Goal: Task Accomplishment & Management: Manage account settings

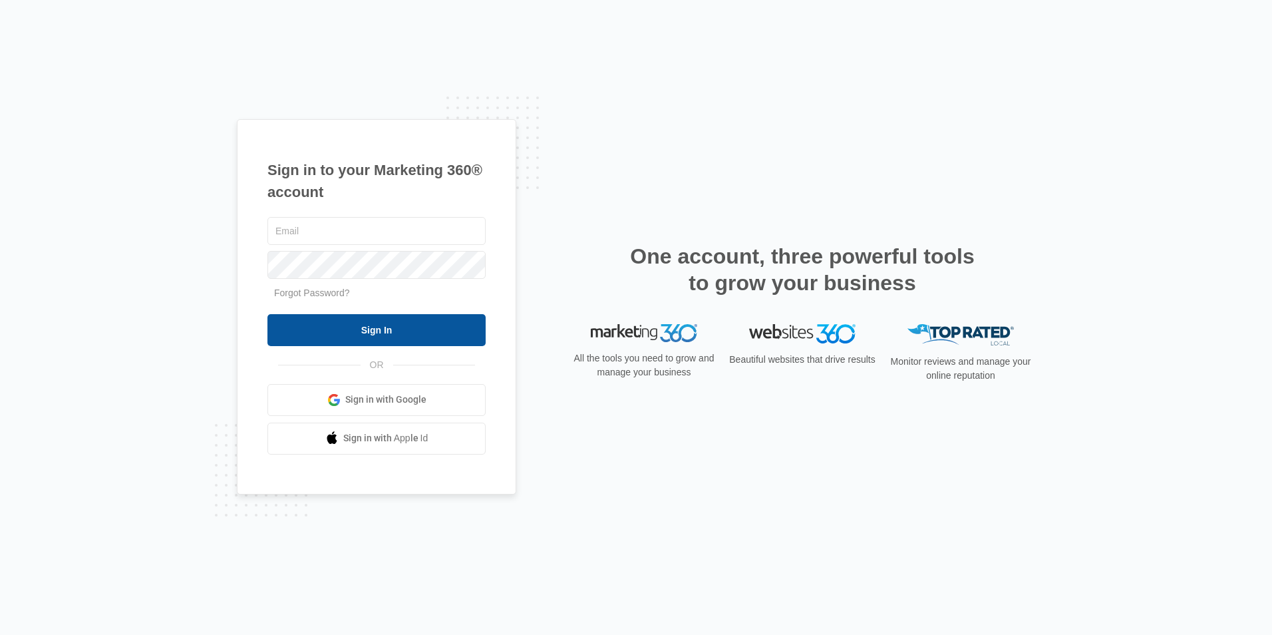
type input "[EMAIL_ADDRESS][DOMAIN_NAME]"
click at [384, 328] on input "Sign In" at bounding box center [376, 330] width 218 height 32
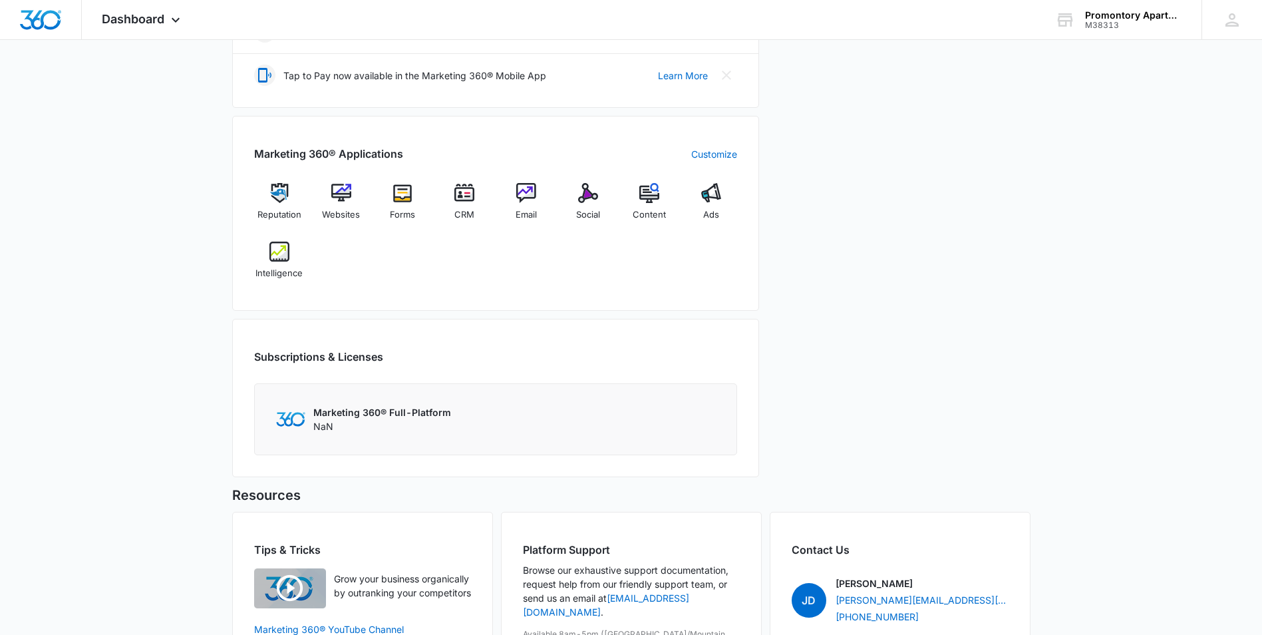
scroll to position [466, 0]
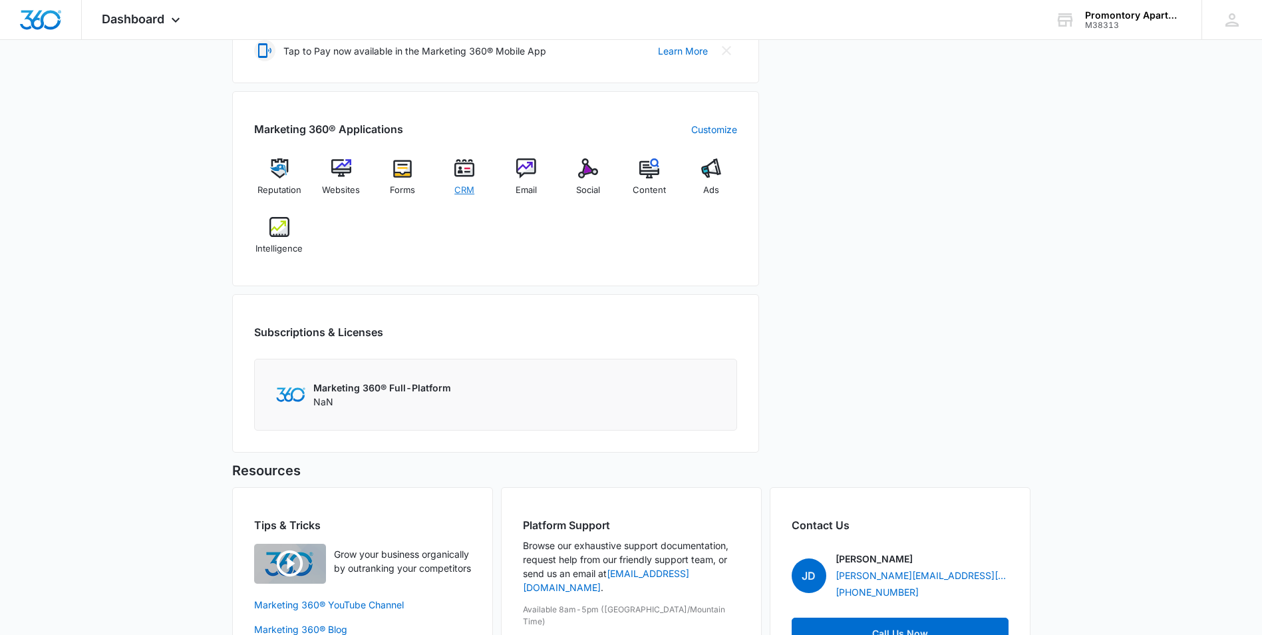
click at [462, 168] on img at bounding box center [464, 168] width 20 height 20
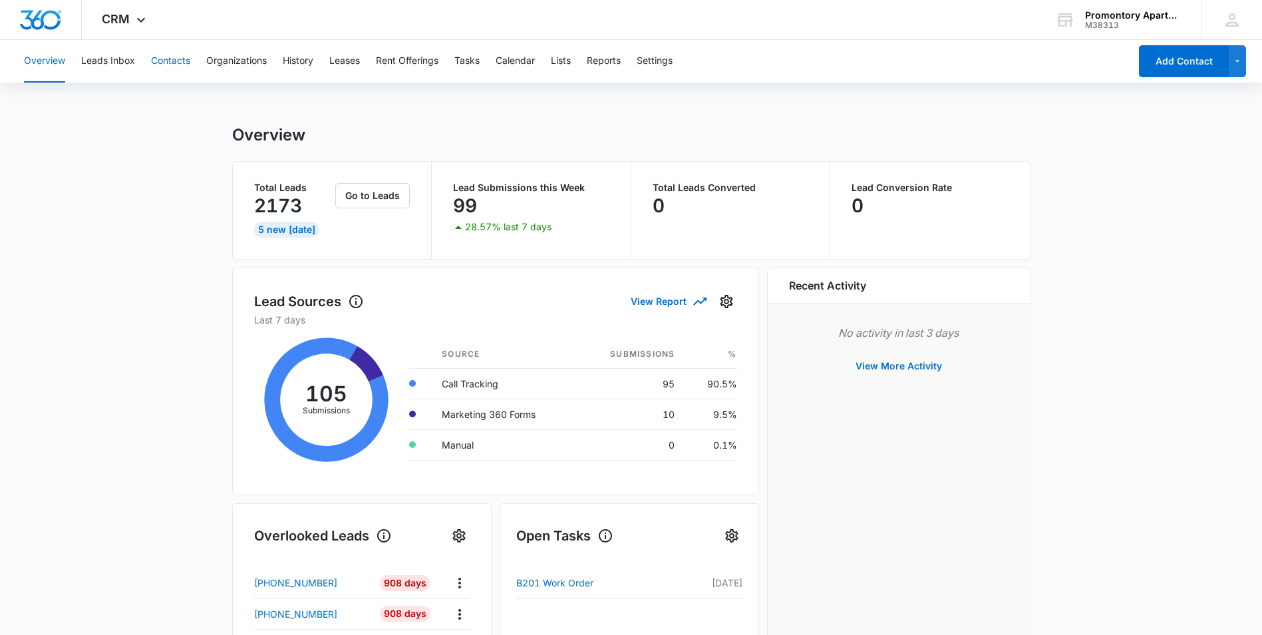
click at [168, 61] on button "Contacts" at bounding box center [170, 61] width 39 height 43
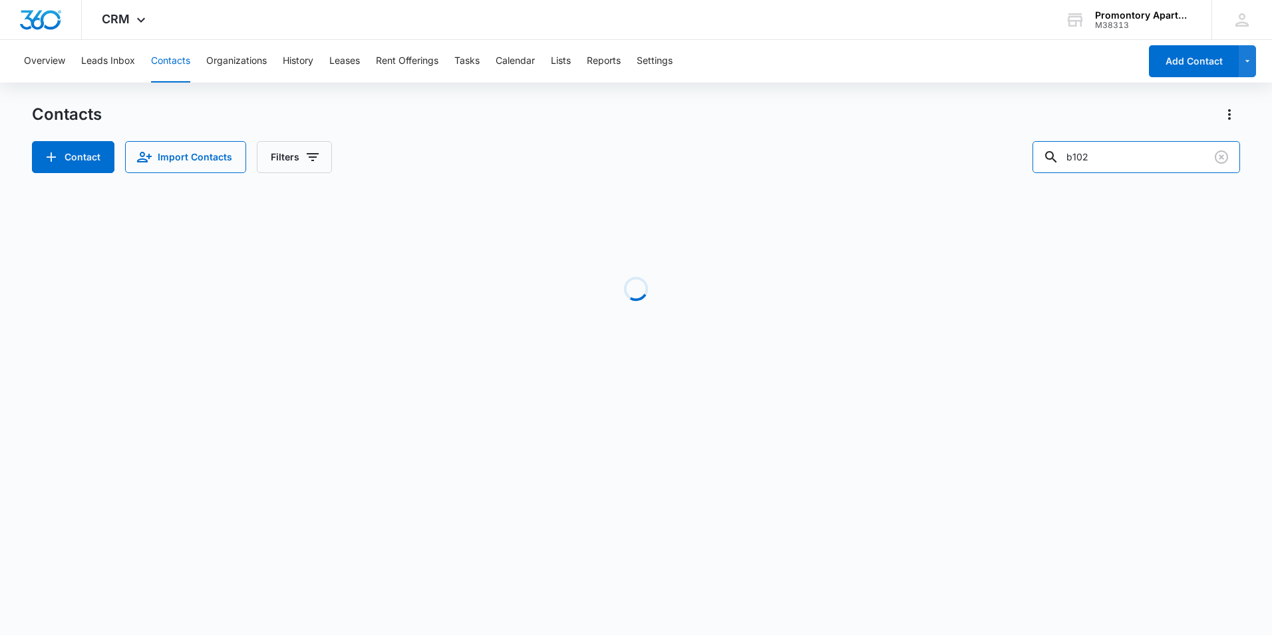
drag, startPoint x: 1118, startPoint y: 145, endPoint x: 840, endPoint y: 190, distance: 281.0
click at [861, 188] on div "Contacts Contact Import Contacts Filters b102 Loading No Results" at bounding box center [636, 254] width 1208 height 301
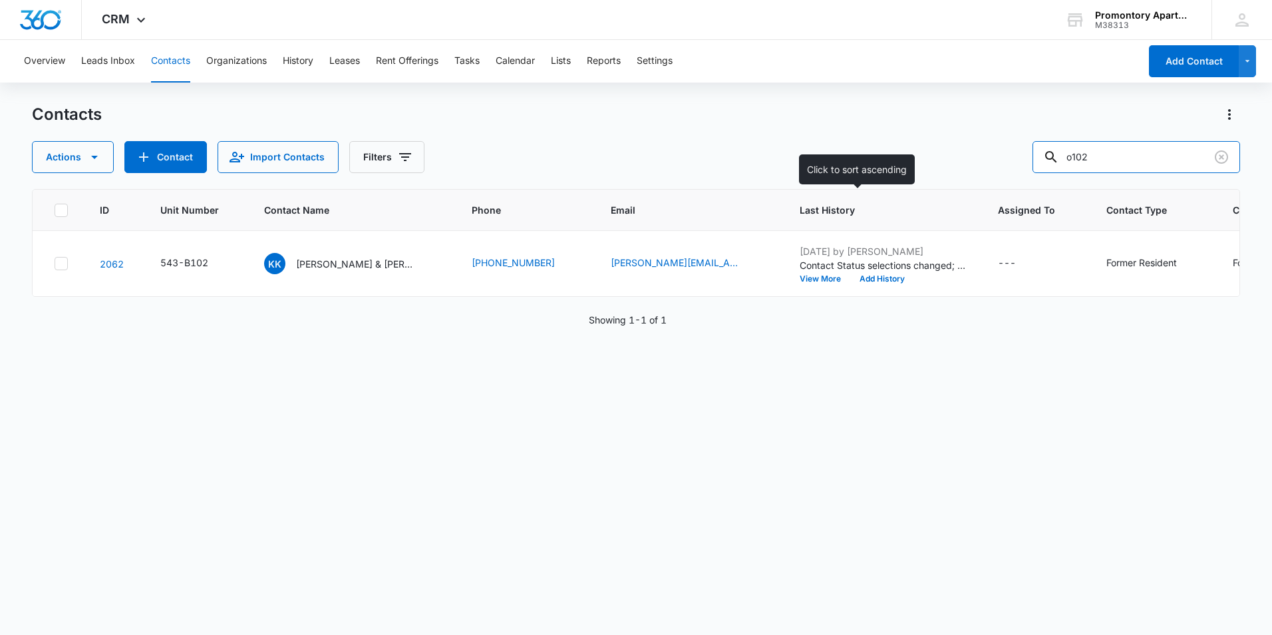
type input "o102"
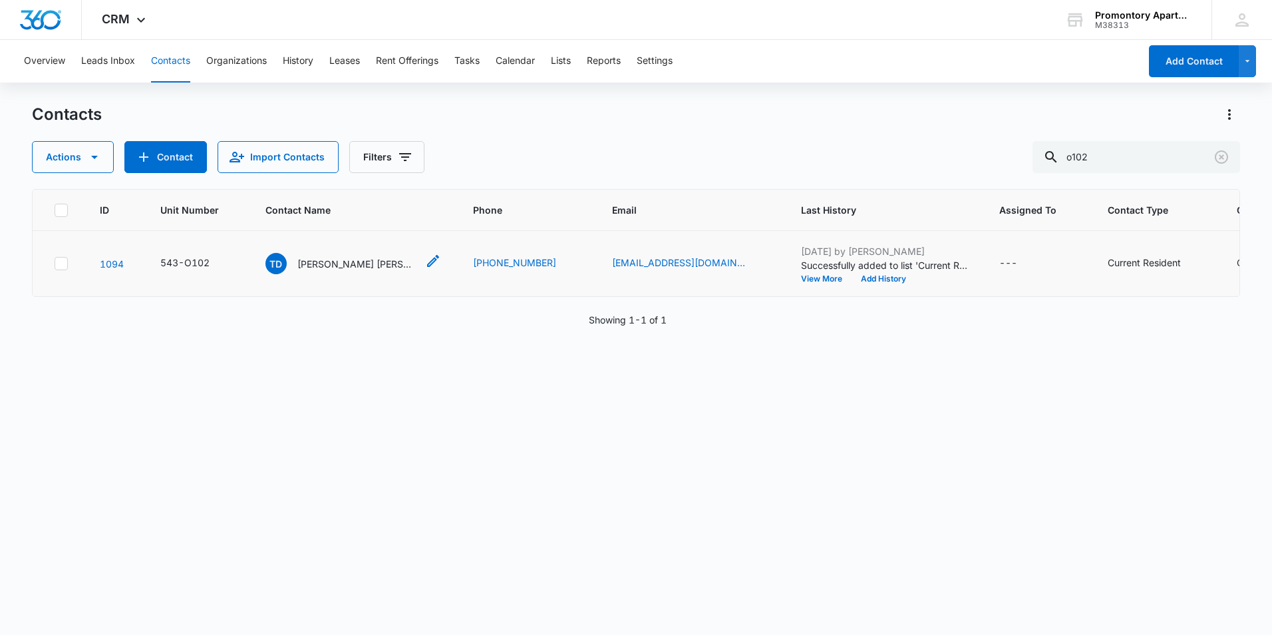
click at [365, 264] on p "[PERSON_NAME] [PERSON_NAME] [PERSON_NAME]" at bounding box center [357, 264] width 120 height 14
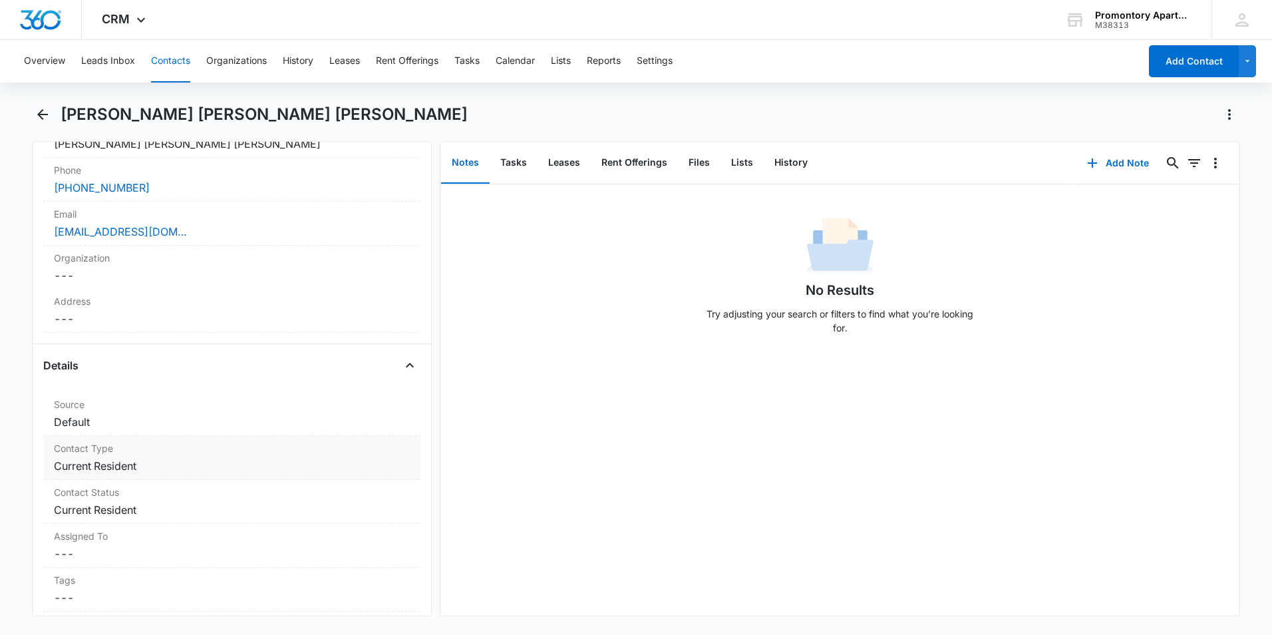
scroll to position [333, 0]
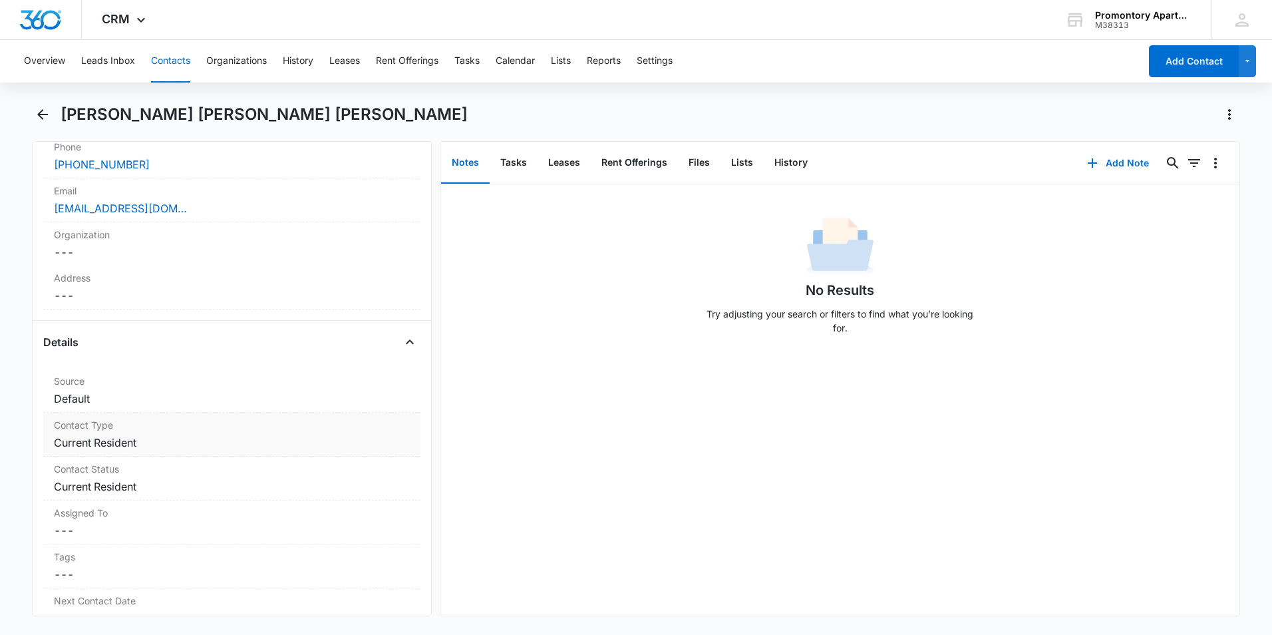
click at [211, 434] on dd "Cancel Save Changes Current Resident" at bounding box center [232, 442] width 356 height 16
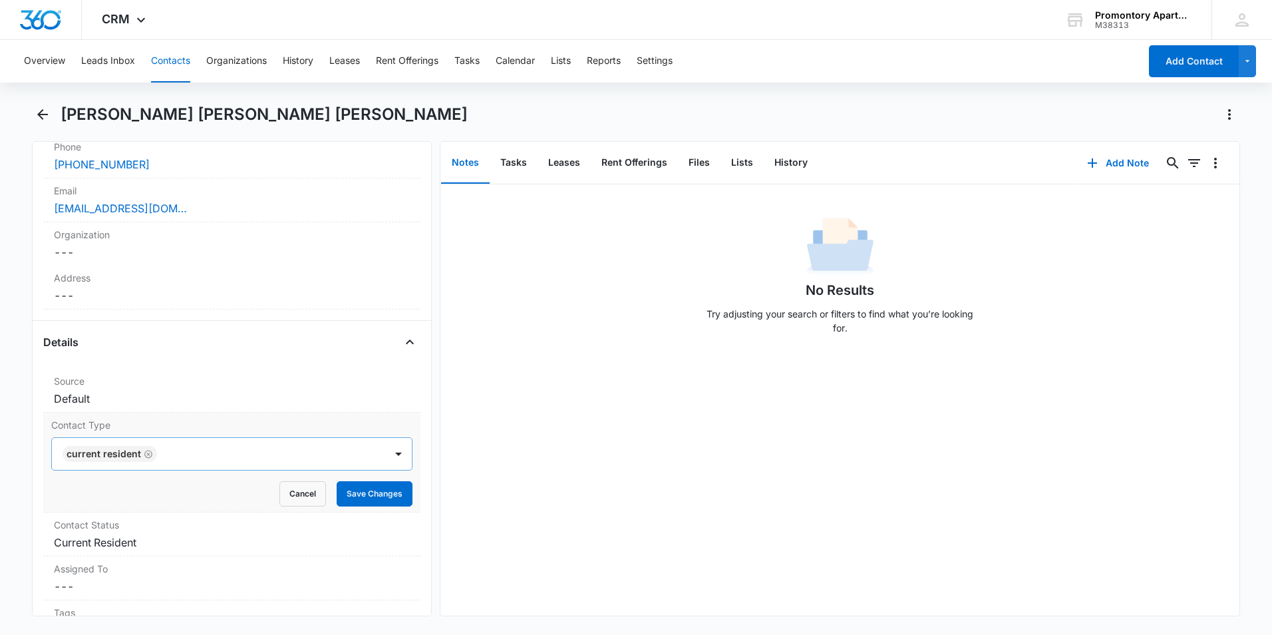
click at [146, 450] on icon "Remove Current Resident" at bounding box center [148, 454] width 8 height 8
type input "f"
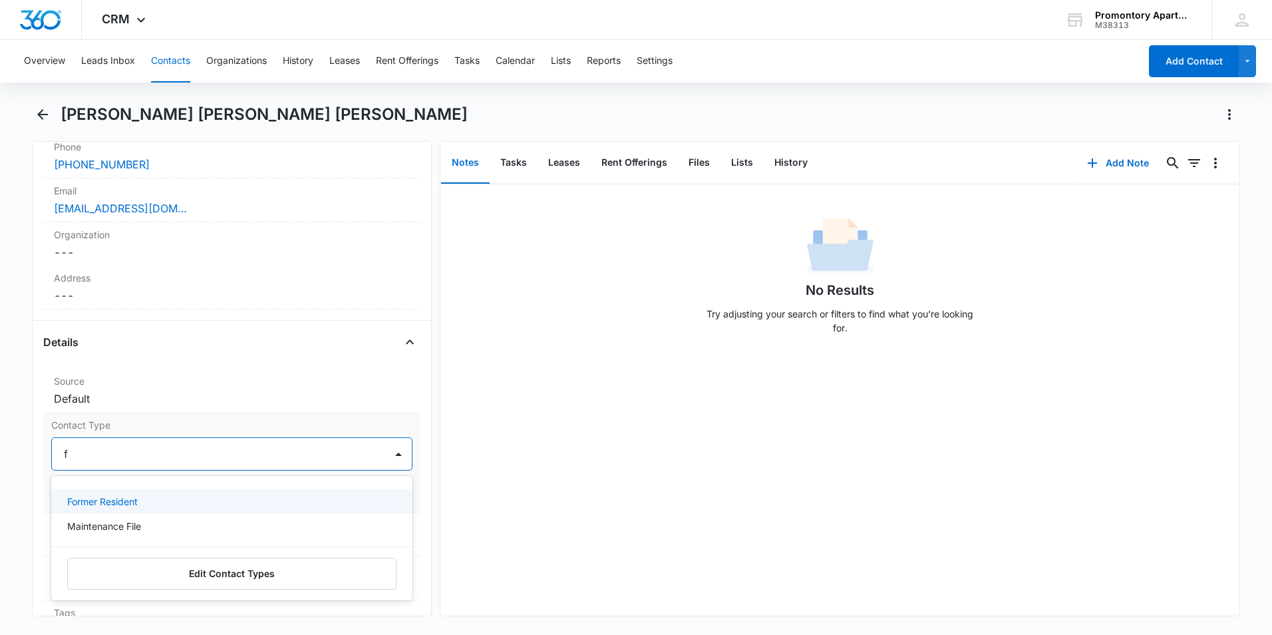
click at [181, 494] on div "Former Resident" at bounding box center [230, 501] width 327 height 14
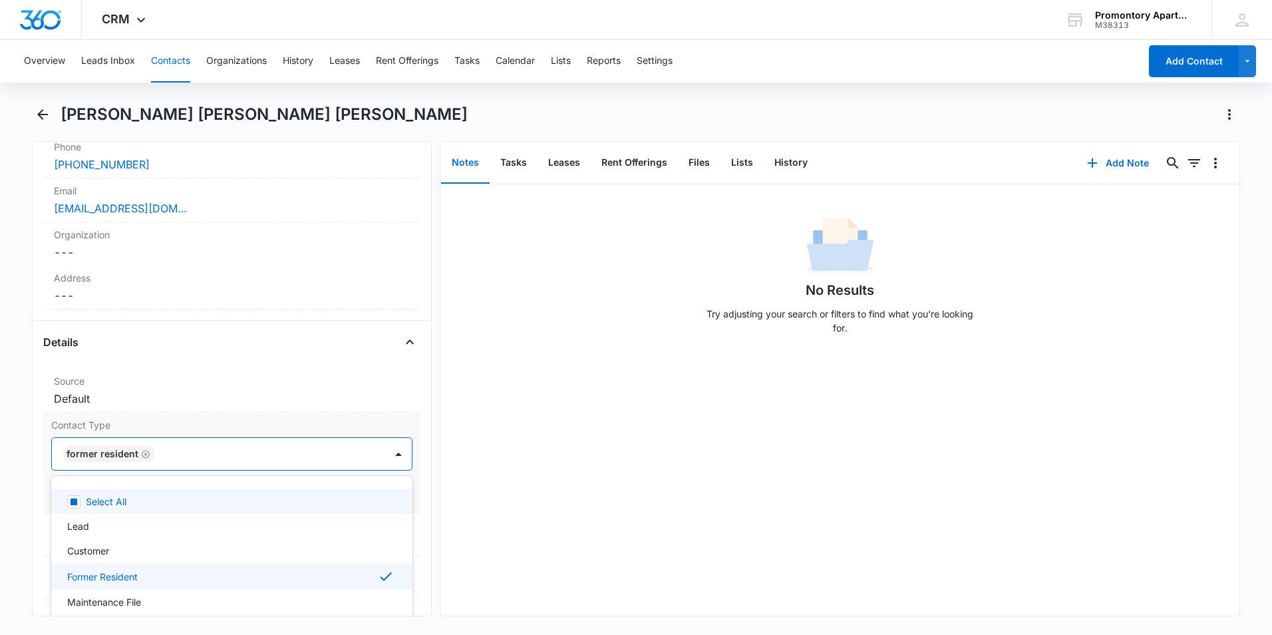
click at [211, 418] on label "Contact Type" at bounding box center [231, 425] width 361 height 14
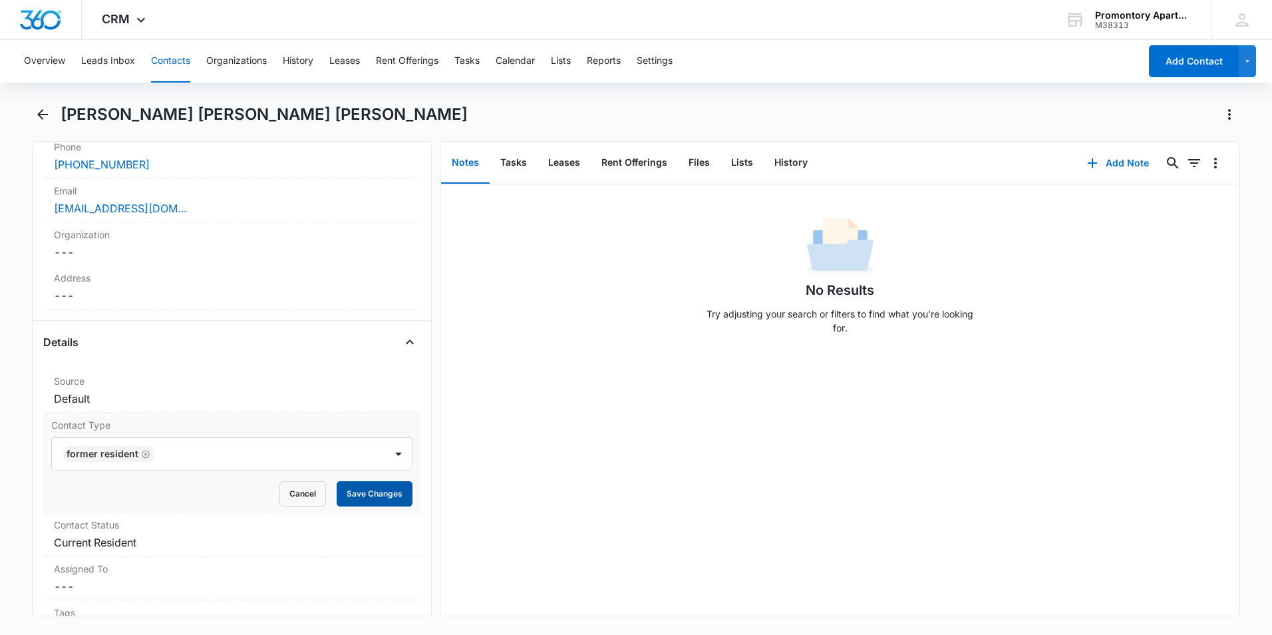
click at [378, 481] on button "Save Changes" at bounding box center [375, 493] width 76 height 25
click at [206, 518] on label "Contact Status" at bounding box center [232, 525] width 356 height 14
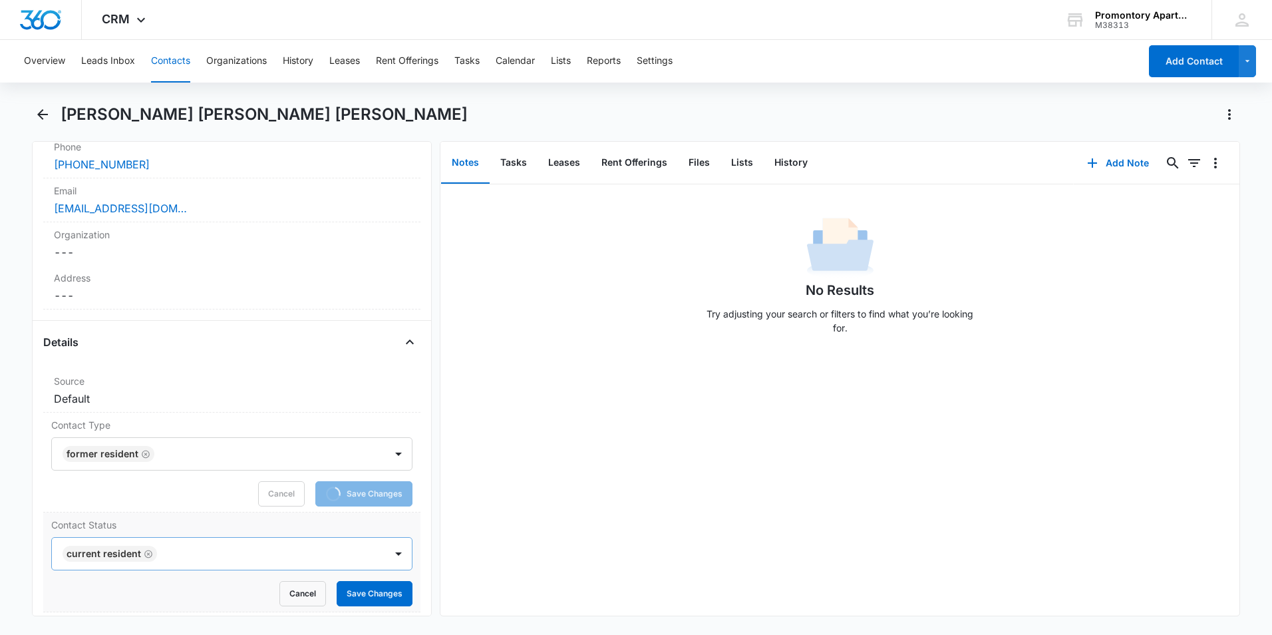
click at [144, 549] on icon "Remove Current Resident" at bounding box center [148, 553] width 8 height 8
type input "f"
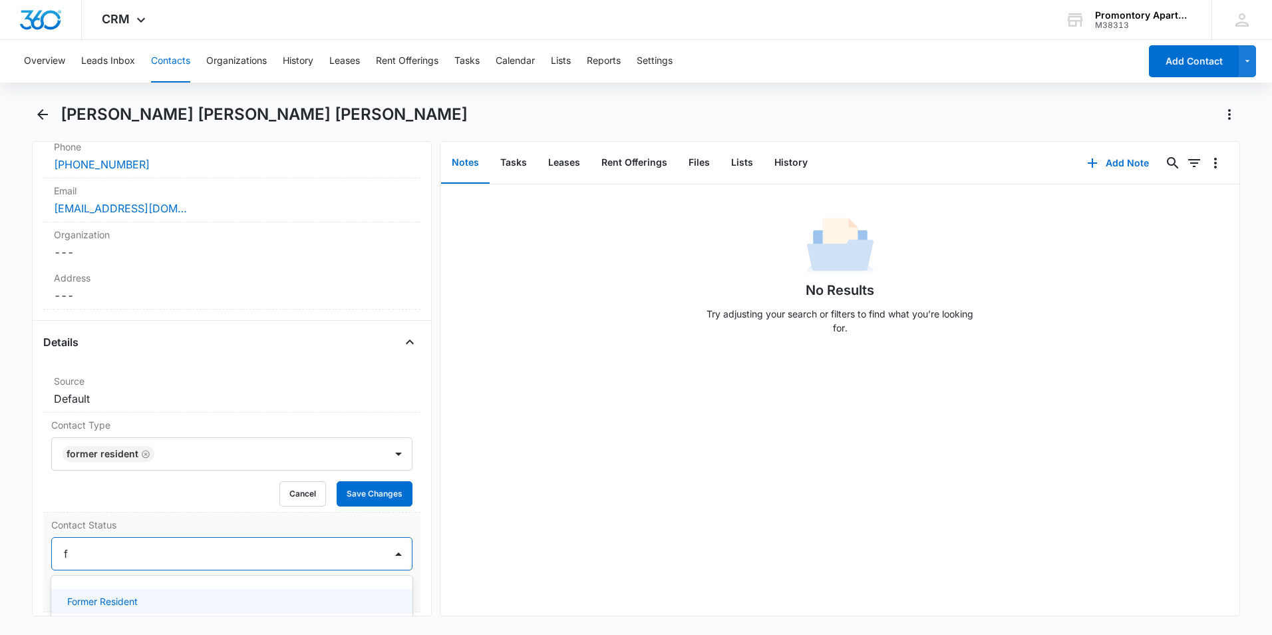
click at [171, 594] on div "Former Resident" at bounding box center [230, 601] width 327 height 14
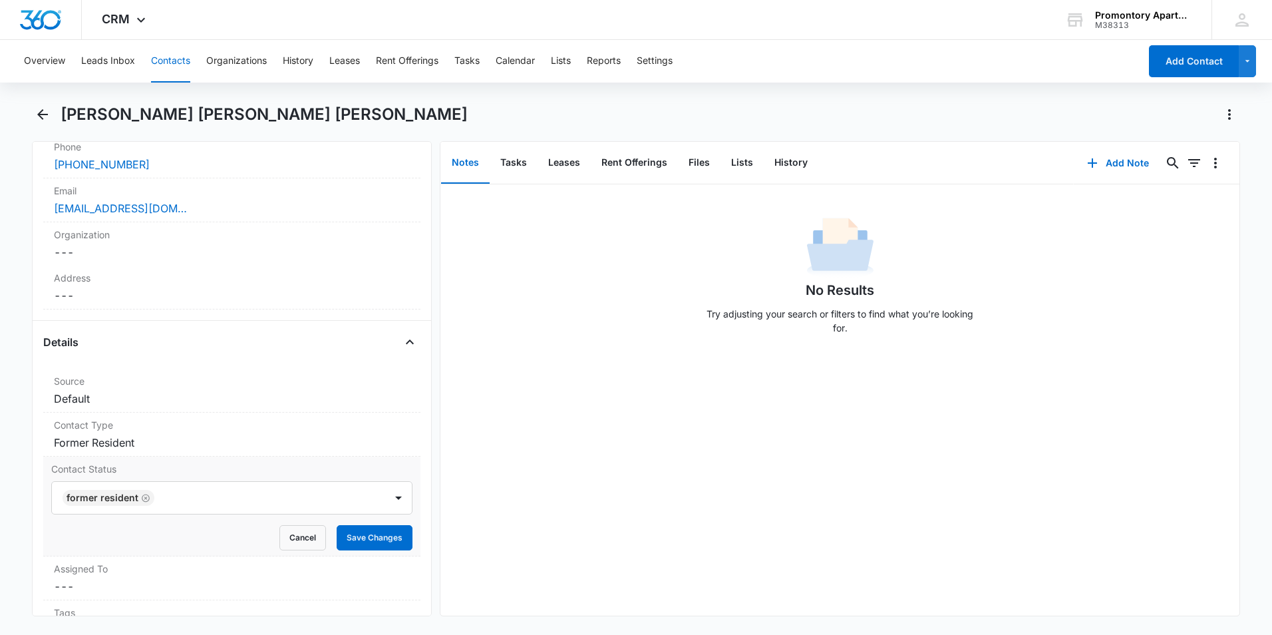
click at [333, 462] on label "Contact Status" at bounding box center [231, 469] width 361 height 14
click at [367, 525] on button "Save Changes" at bounding box center [375, 537] width 76 height 25
click at [42, 108] on icon "Back" at bounding box center [43, 114] width 16 height 16
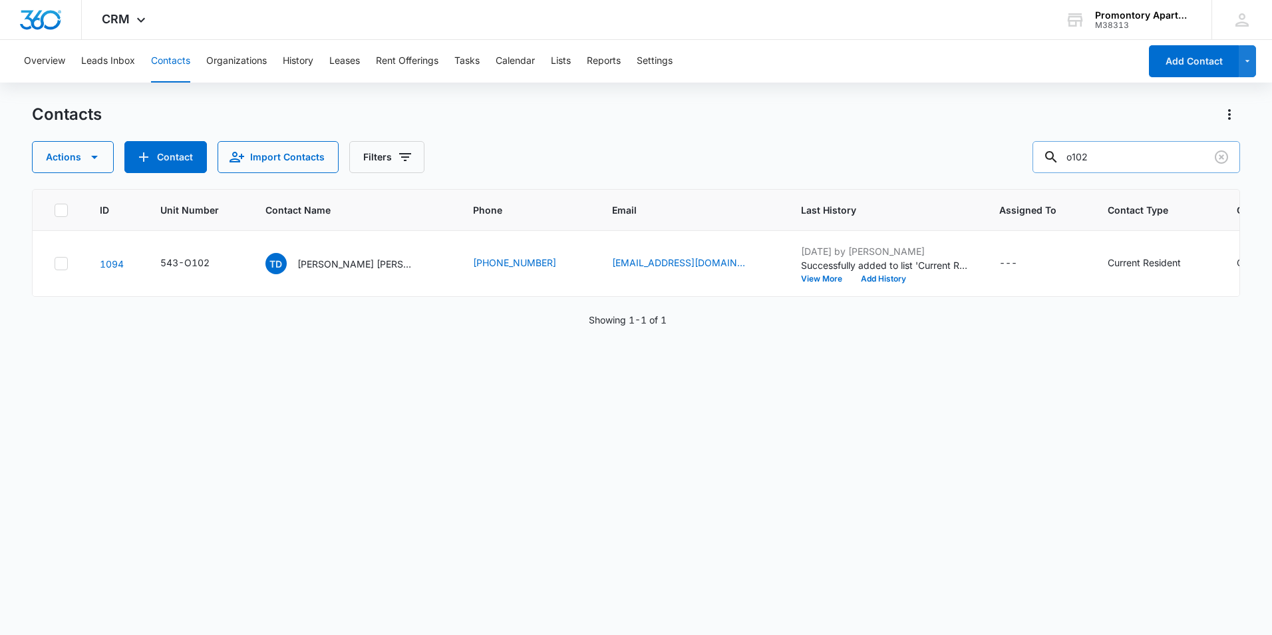
click at [1206, 155] on input "o102" at bounding box center [1136, 157] width 208 height 32
click at [1219, 155] on icon "Clear" at bounding box center [1221, 156] width 13 height 13
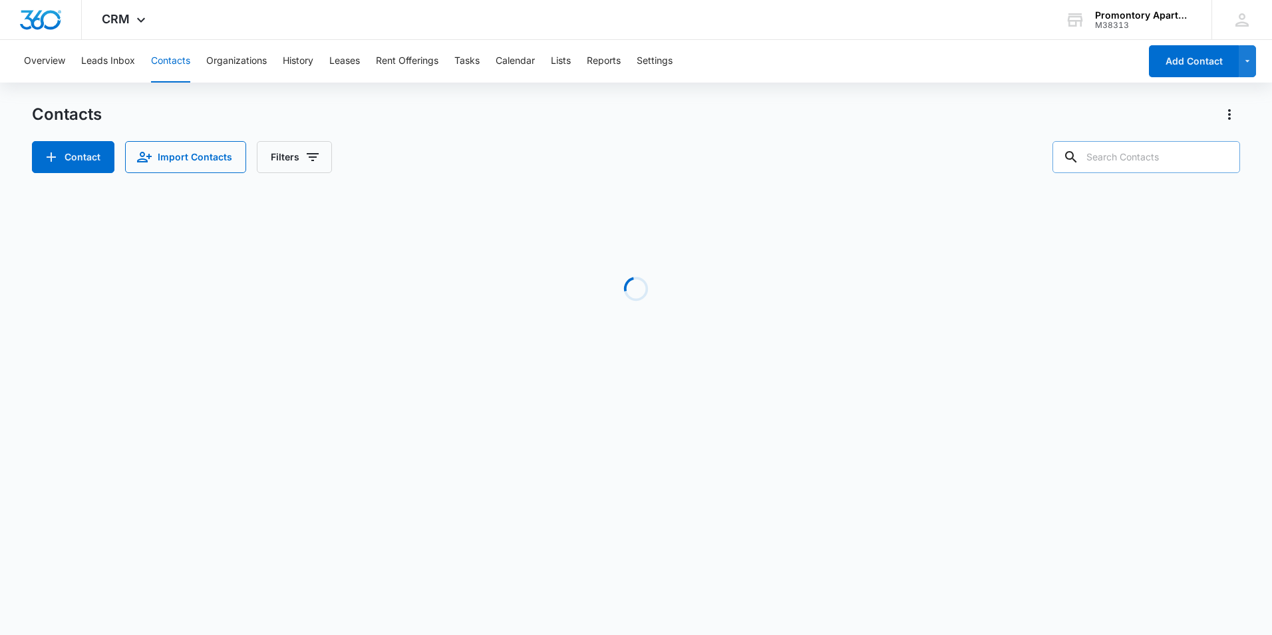
drag, startPoint x: 1173, startPoint y: 155, endPoint x: 1111, endPoint y: 161, distance: 62.8
click at [1143, 160] on input "text" at bounding box center [1146, 157] width 188 height 32
type input "r"
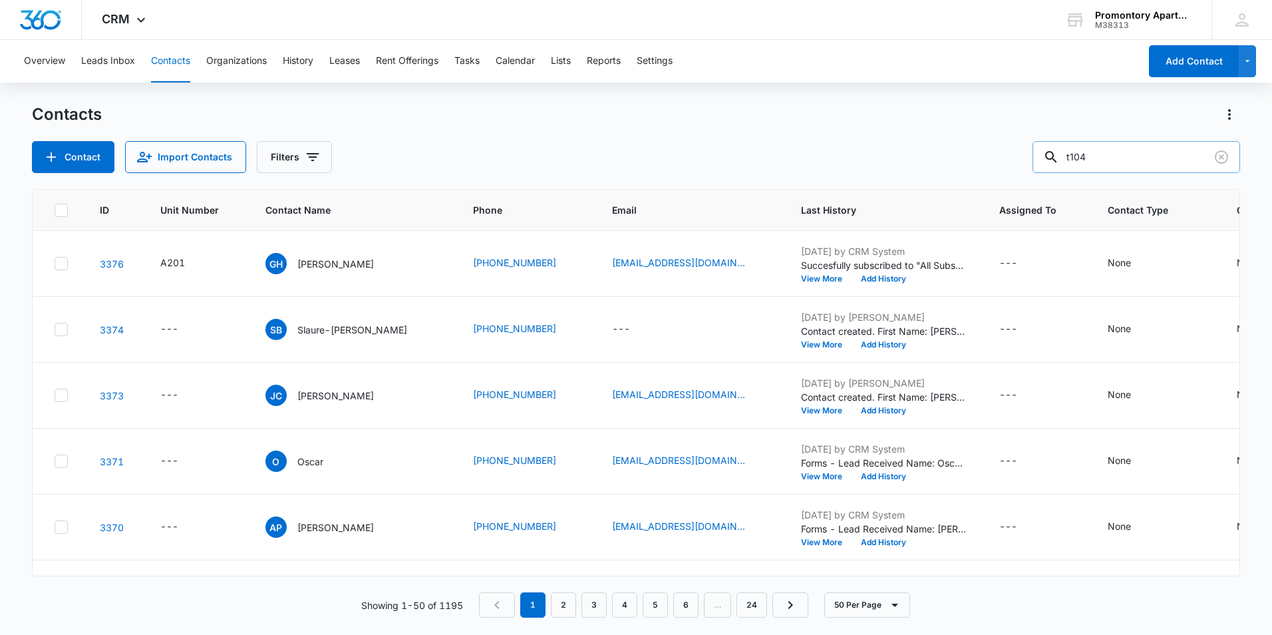
type input "t104"
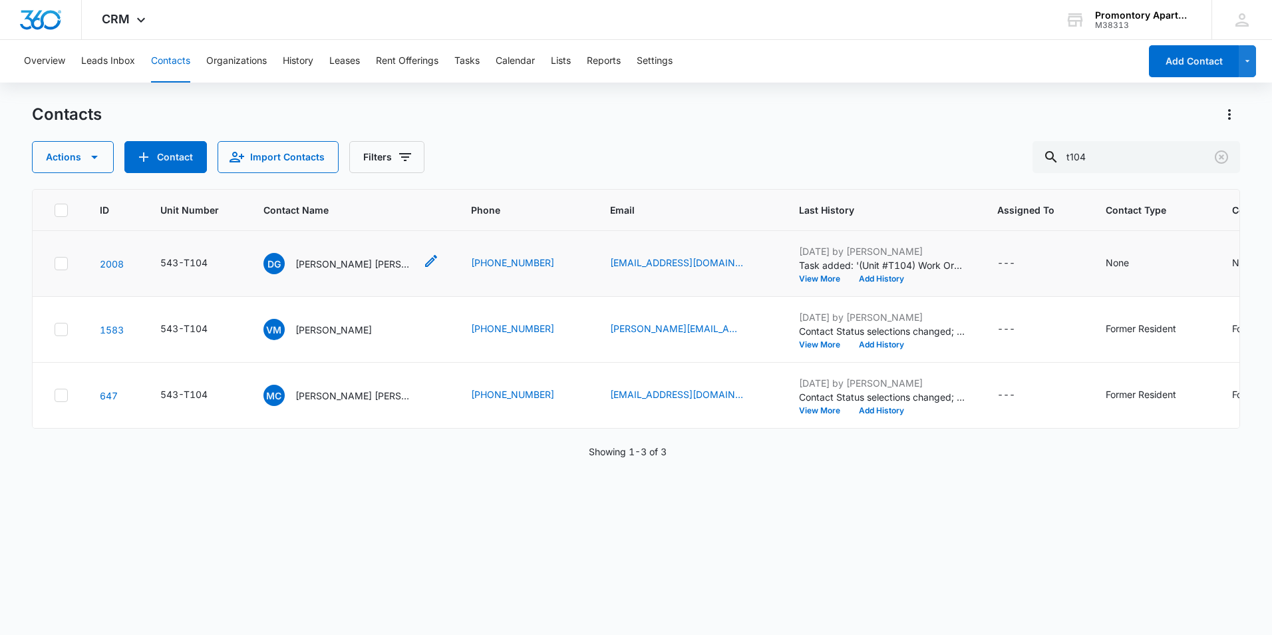
click at [365, 263] on p "[PERSON_NAME] [PERSON_NAME] [PERSON_NAME]" at bounding box center [355, 264] width 120 height 14
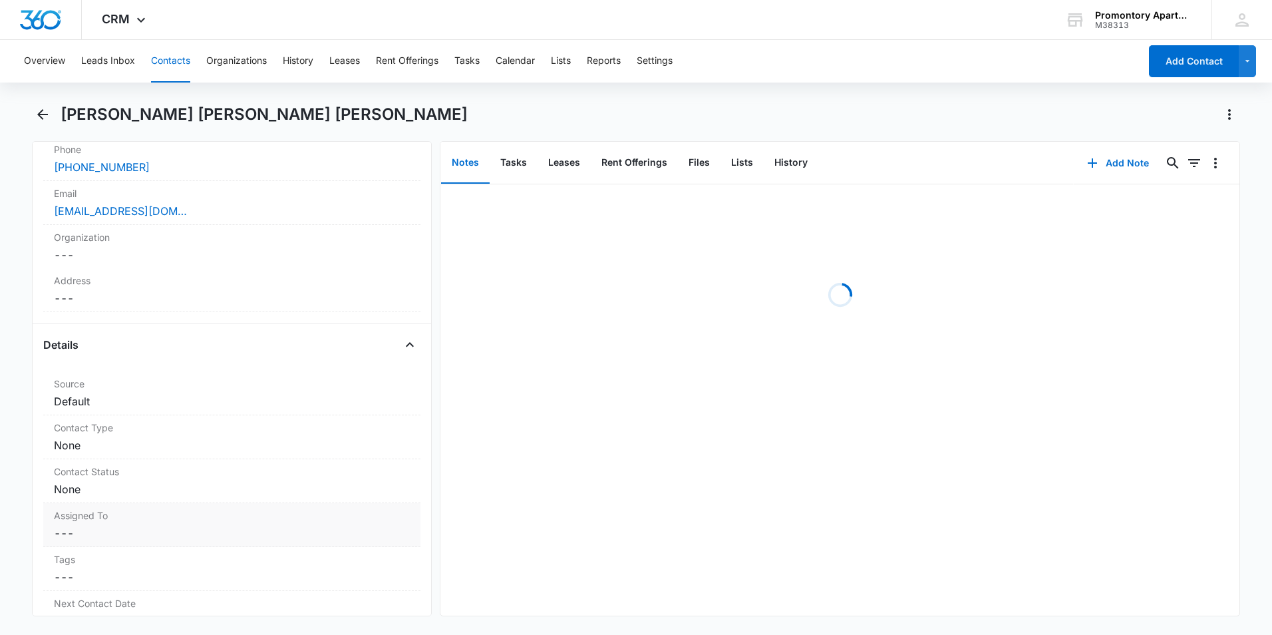
scroll to position [399, 0]
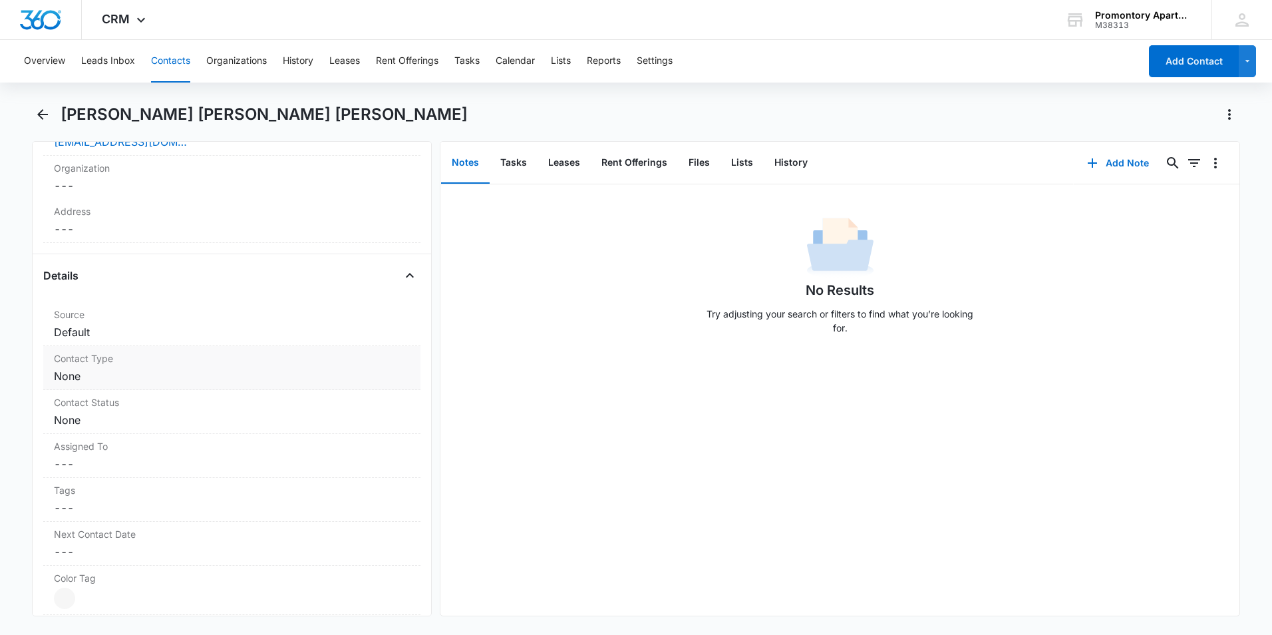
click at [172, 371] on dd "Cancel Save Changes None" at bounding box center [232, 376] width 356 height 16
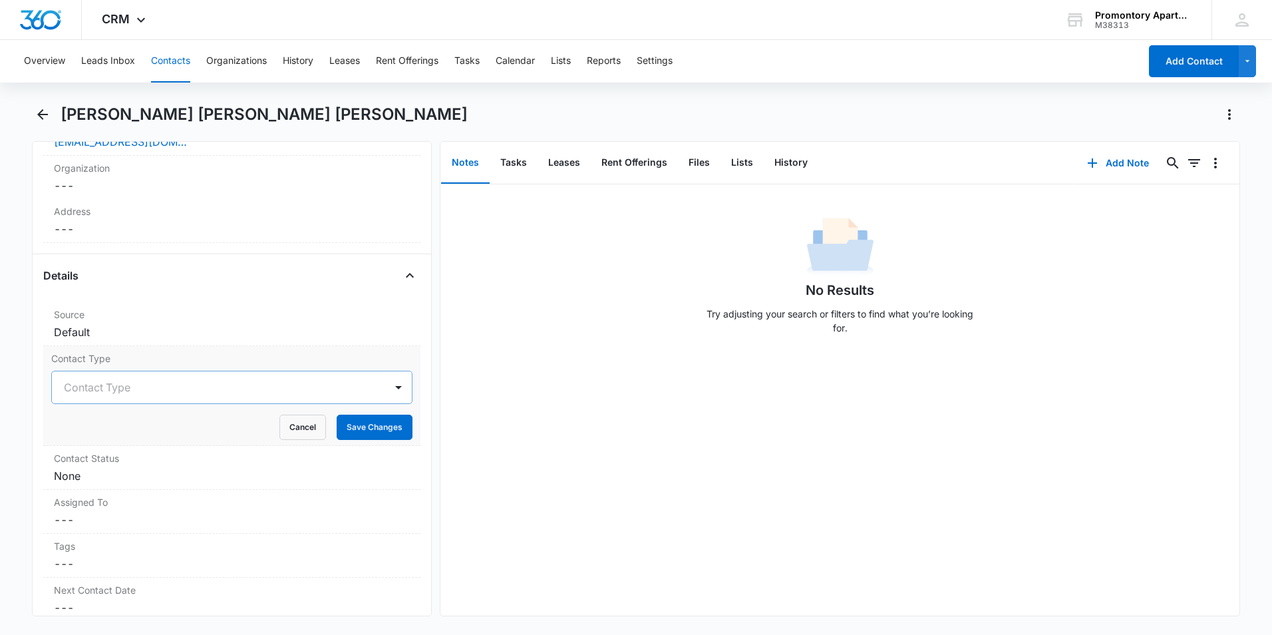
click at [131, 391] on div at bounding box center [216, 387] width 304 height 19
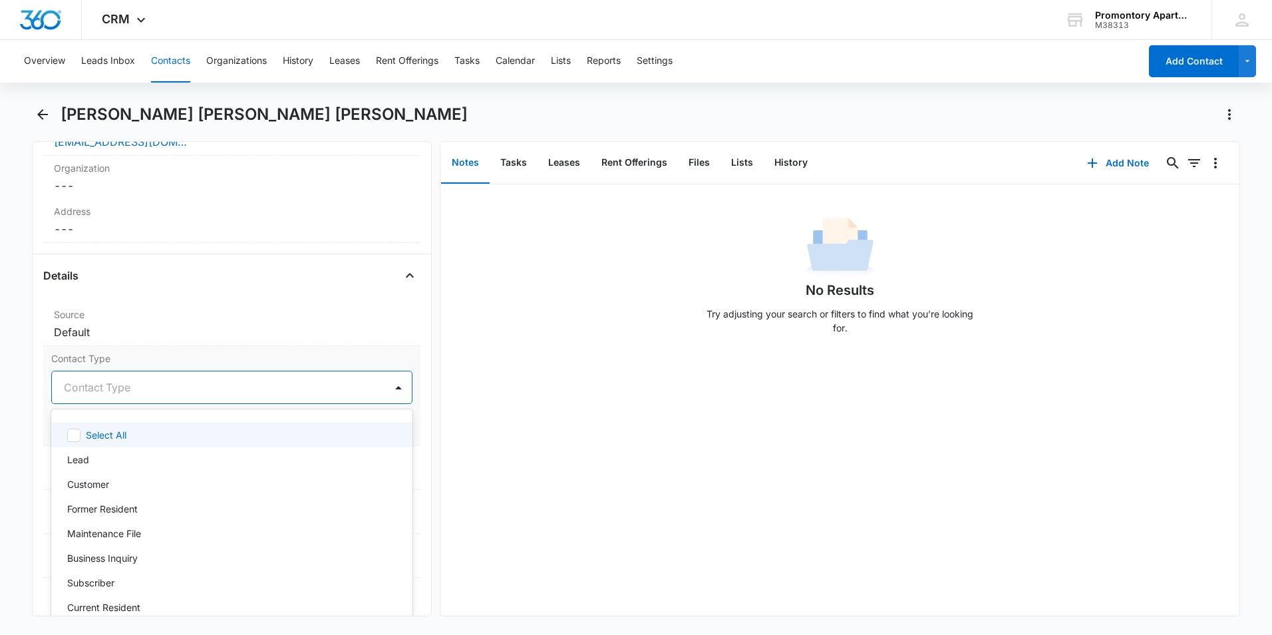
type input "f"
click at [151, 428] on div "Former Resident" at bounding box center [230, 435] width 327 height 14
click at [194, 357] on label "Contact Type" at bounding box center [231, 358] width 361 height 14
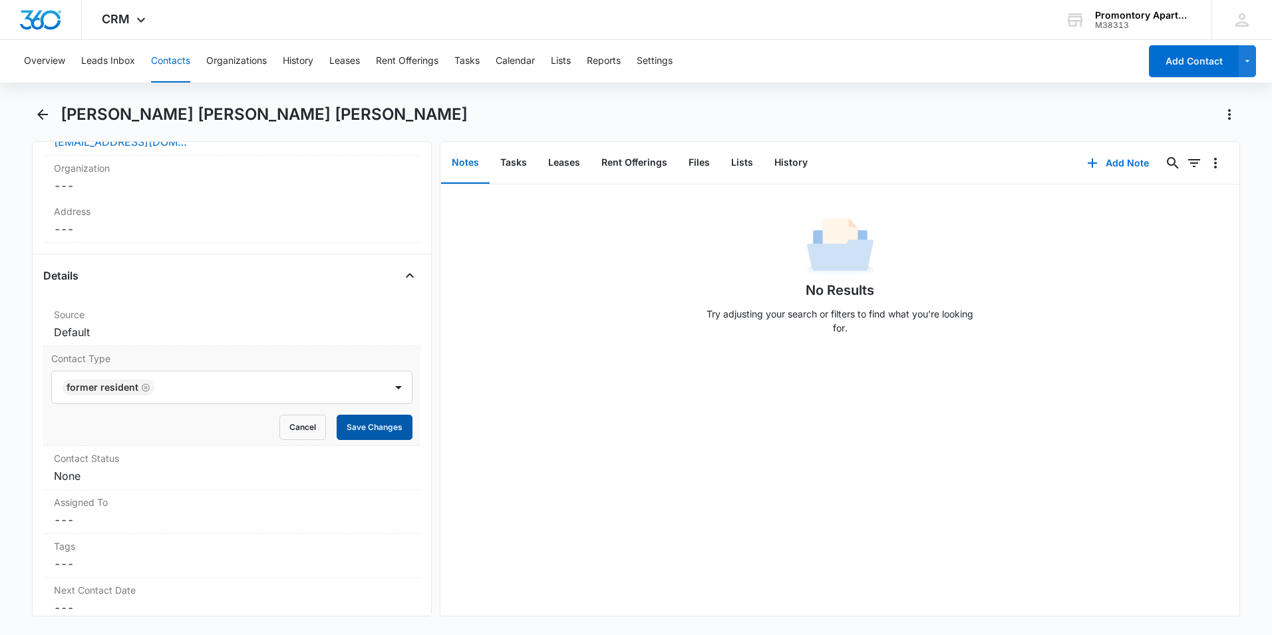
click at [388, 418] on button "Save Changes" at bounding box center [375, 426] width 76 height 25
click at [218, 468] on dd "Cancel Save Changes None" at bounding box center [232, 476] width 356 height 16
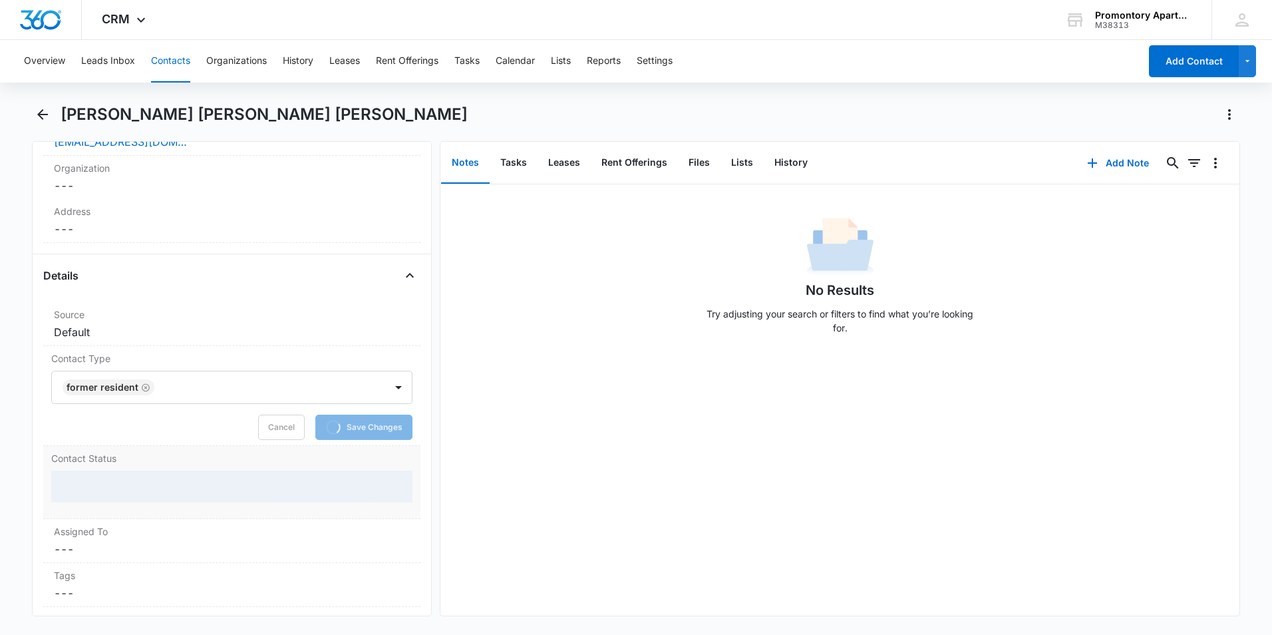
click at [142, 486] on div at bounding box center [231, 486] width 361 height 32
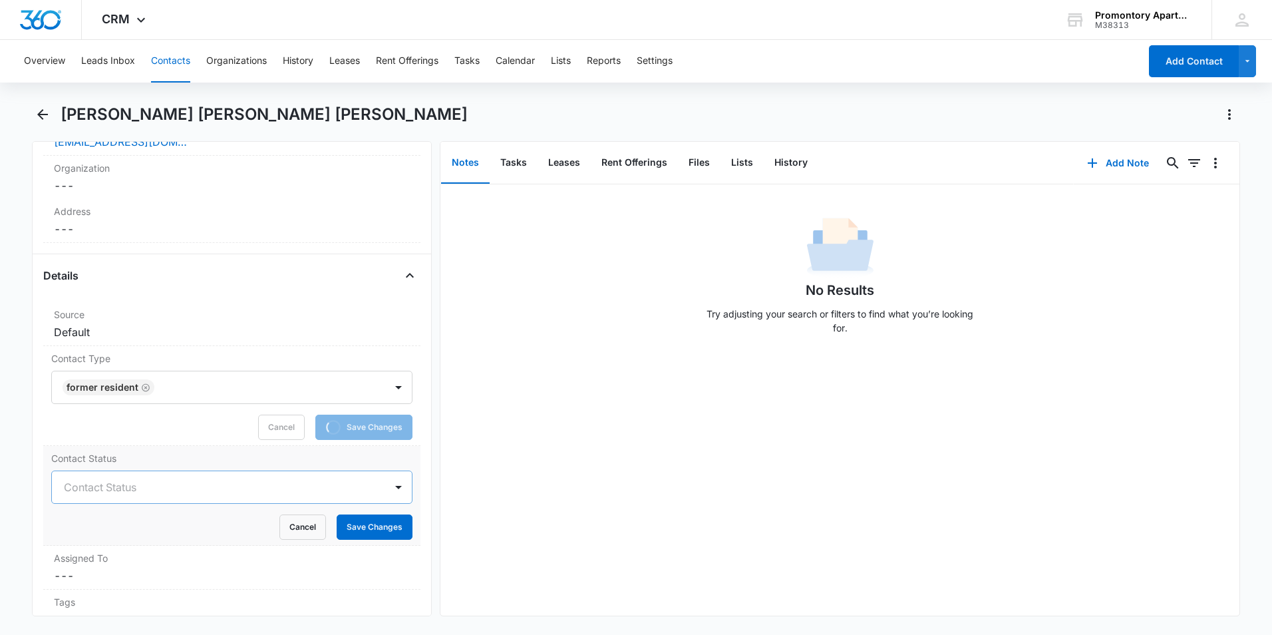
click at [142, 489] on div at bounding box center [216, 487] width 304 height 19
type input "f"
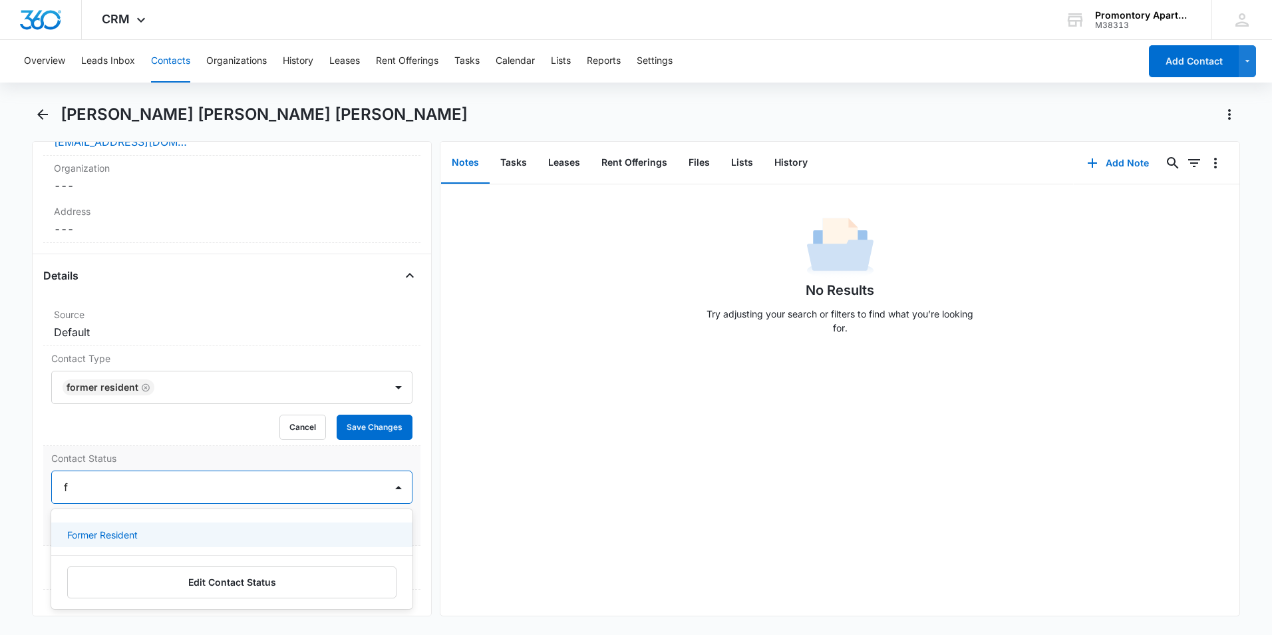
click at [184, 529] on div "Former Resident" at bounding box center [230, 534] width 327 height 14
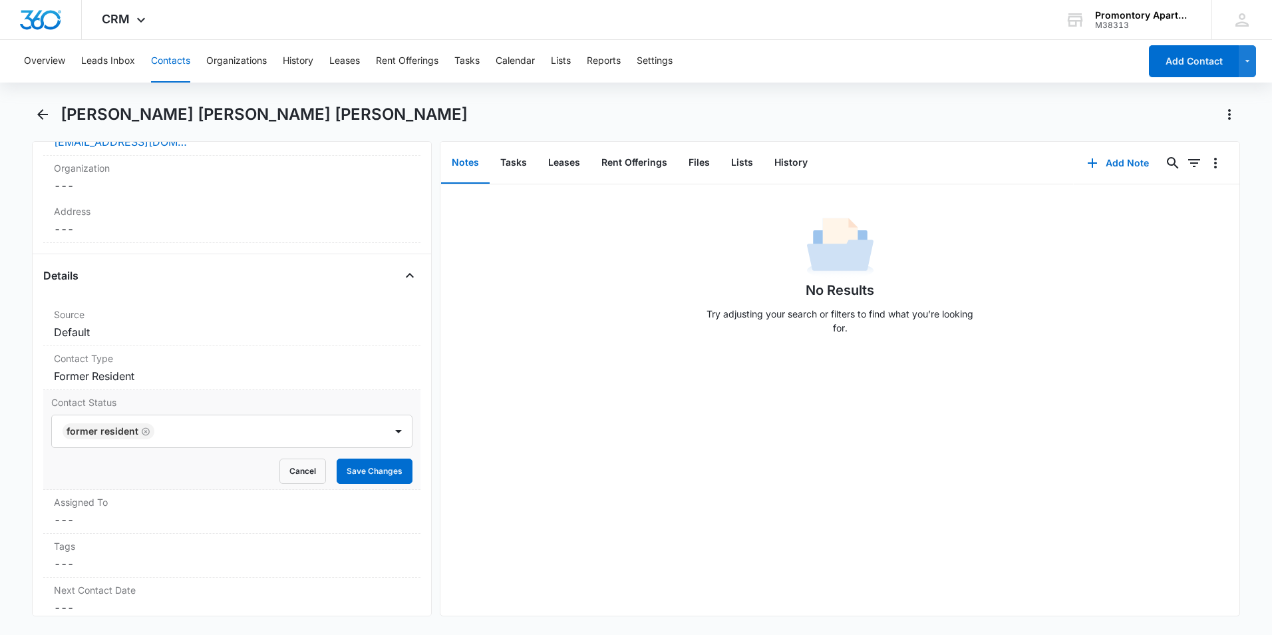
click at [350, 405] on label "Contact Status" at bounding box center [231, 402] width 361 height 14
click at [361, 482] on button "Save Changes" at bounding box center [375, 470] width 76 height 25
click at [45, 118] on icon "Back" at bounding box center [43, 114] width 16 height 16
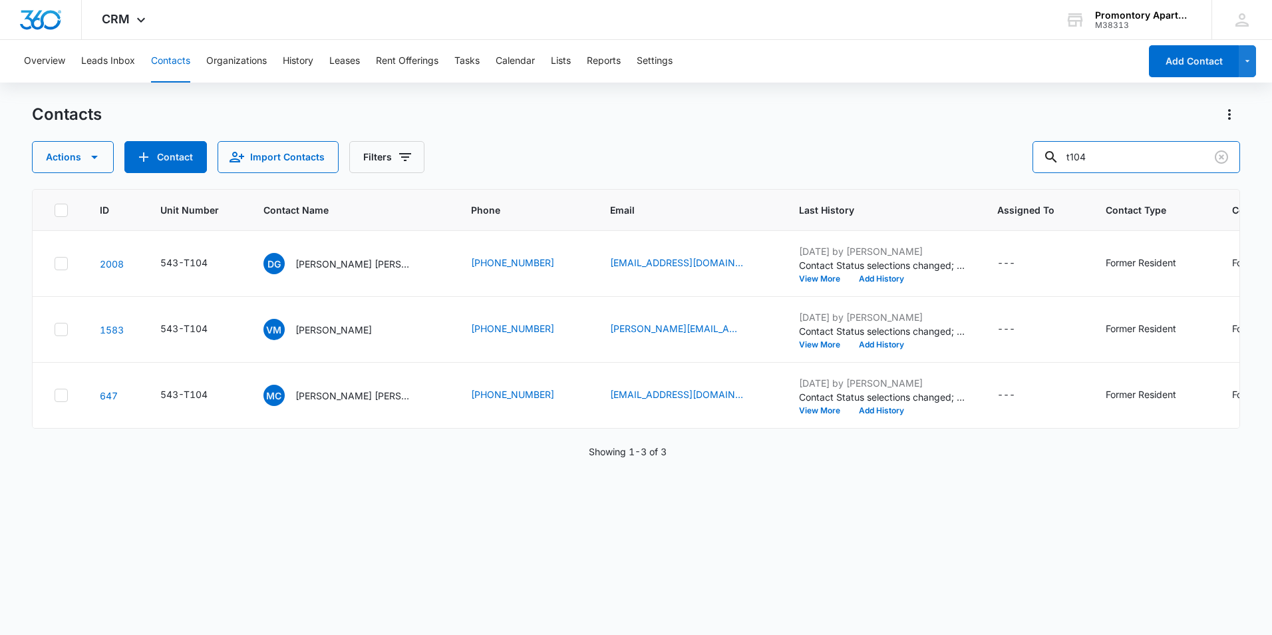
drag, startPoint x: 1147, startPoint y: 166, endPoint x: 1030, endPoint y: 183, distance: 118.3
click at [1060, 182] on div "Contacts Actions Contact Import Contacts Filters t104 ID Unit Number Contact Na…" at bounding box center [636, 368] width 1208 height 529
type input "l206"
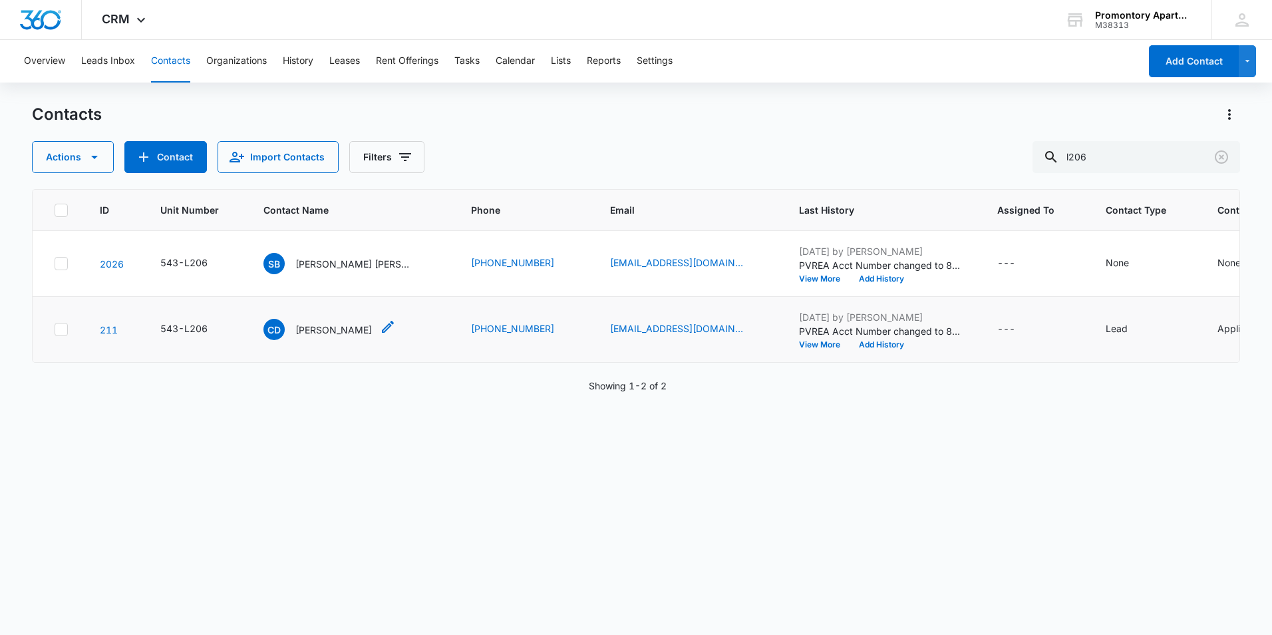
click at [311, 331] on p "[PERSON_NAME]" at bounding box center [333, 330] width 76 height 14
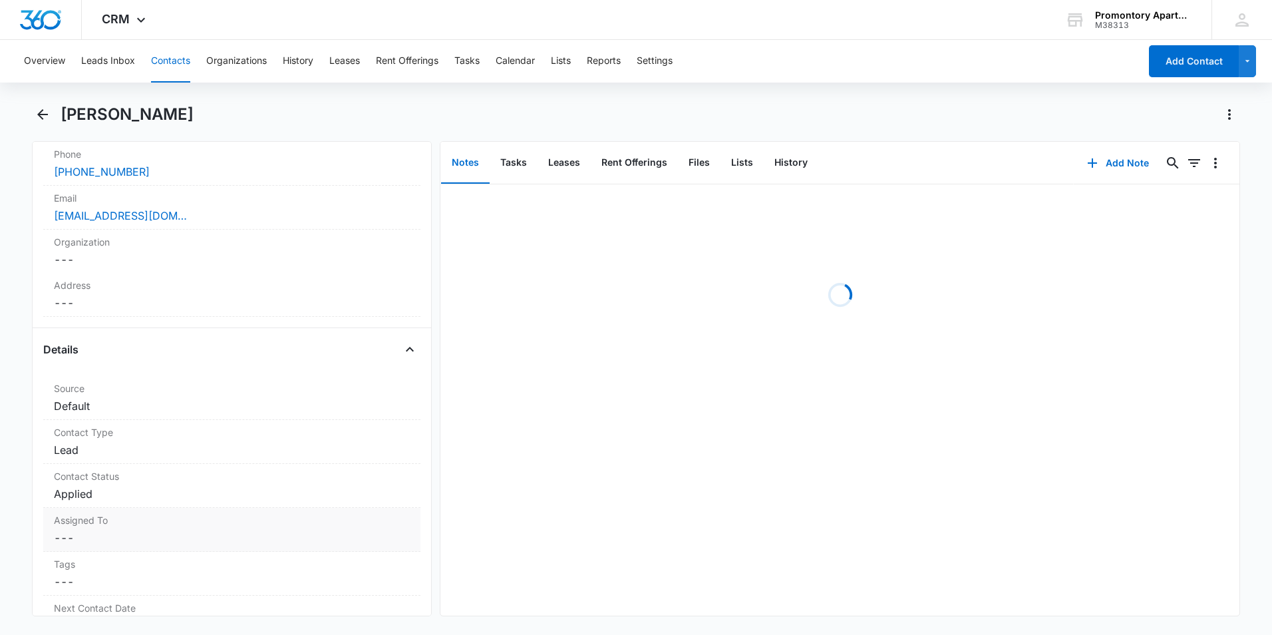
scroll to position [399, 0]
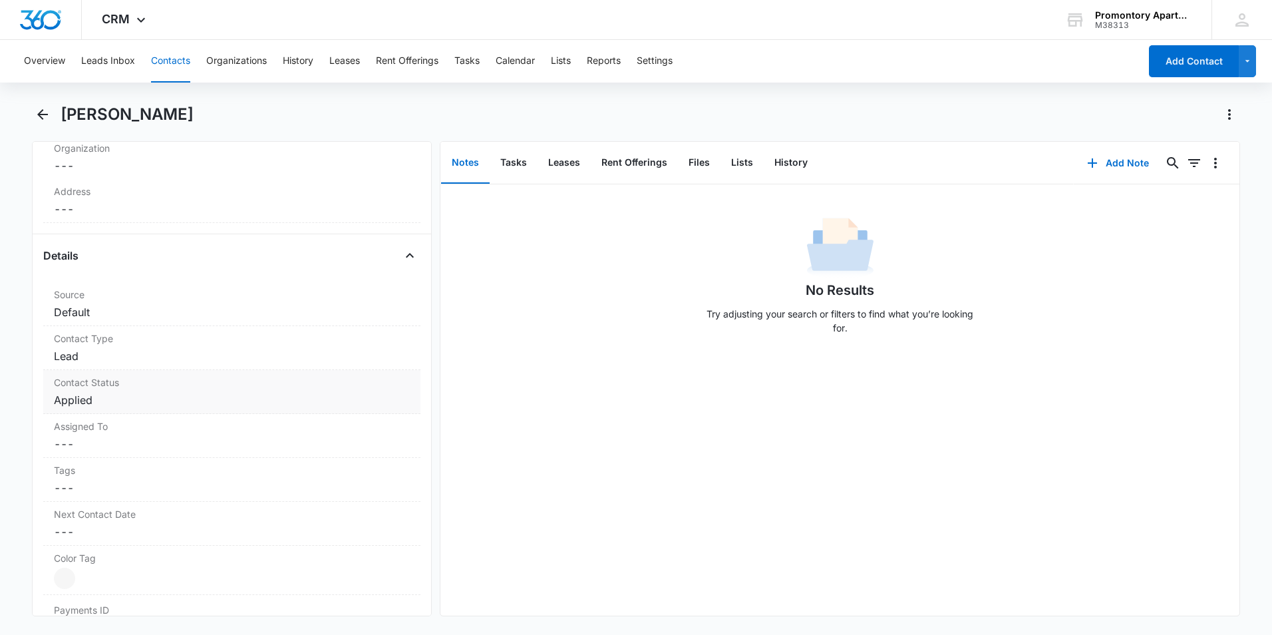
click at [140, 371] on div "Contact Status Cancel Save Changes Applied" at bounding box center [231, 392] width 377 height 44
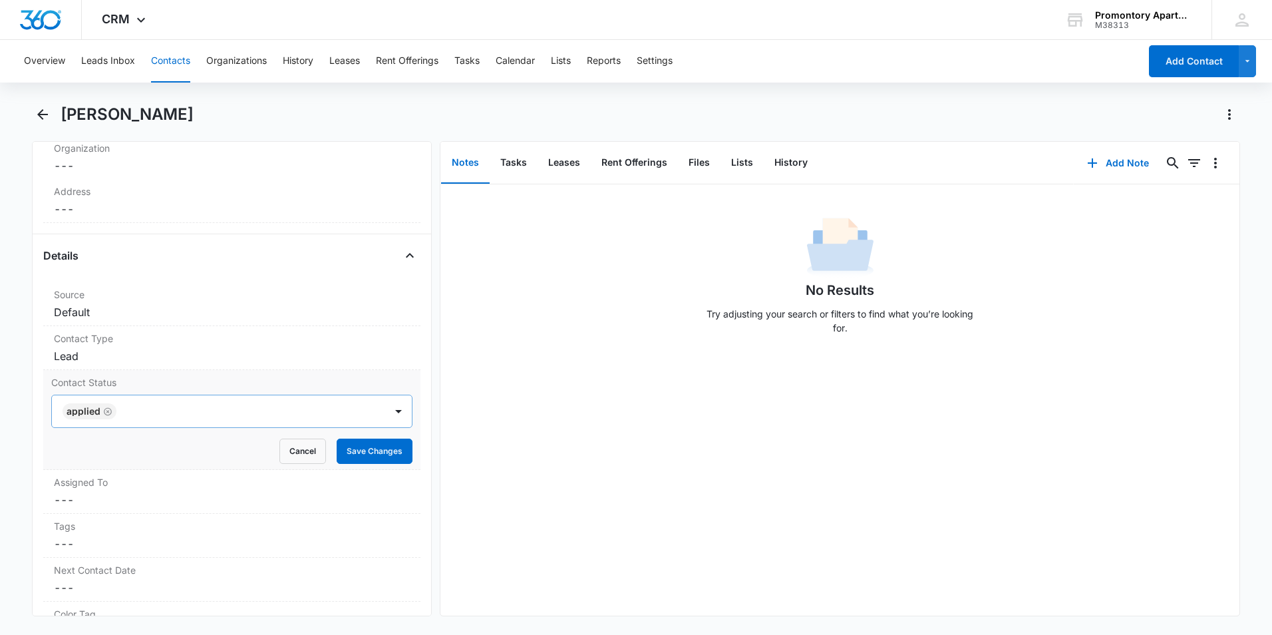
click at [106, 411] on icon "Remove Applied" at bounding box center [107, 411] width 9 height 10
drag, startPoint x: 294, startPoint y: 450, endPoint x: 289, endPoint y: 444, distance: 7.5
click at [294, 450] on button "Cancel" at bounding box center [302, 450] width 47 height 25
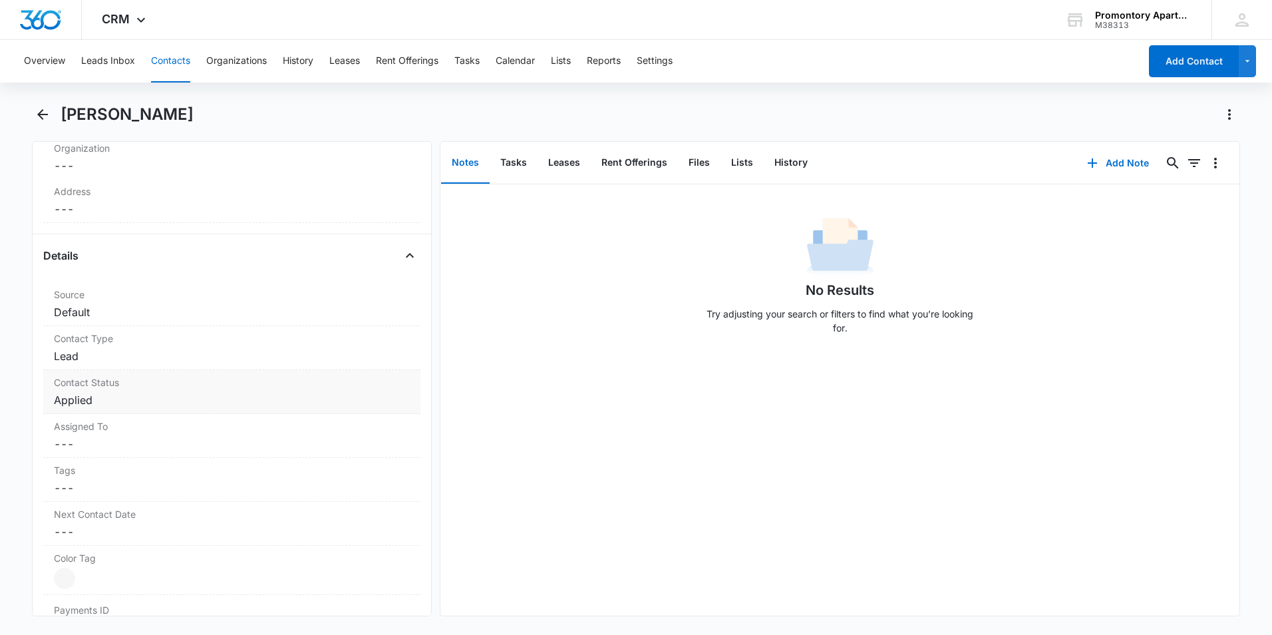
click at [225, 390] on div "Contact Status Cancel Save Changes Applied" at bounding box center [231, 392] width 377 height 44
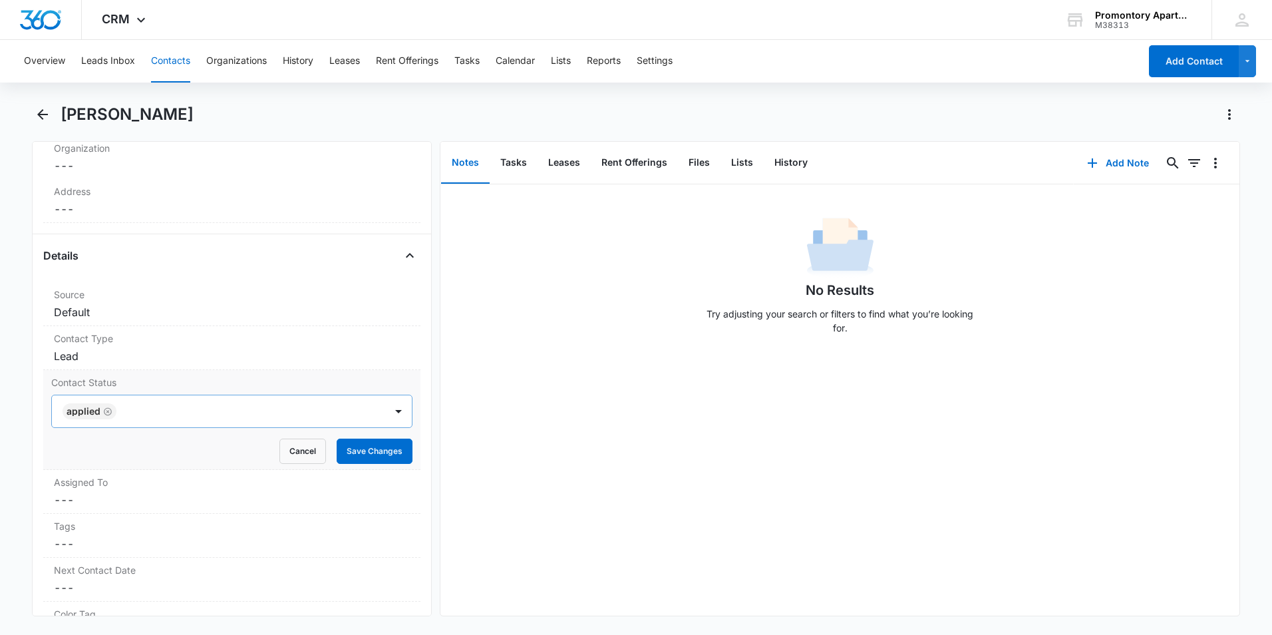
click at [110, 408] on icon "Remove Applied" at bounding box center [107, 411] width 9 height 10
click at [351, 460] on button "Save Changes" at bounding box center [375, 450] width 76 height 25
click at [148, 351] on dd "Cancel Save Changes Lead" at bounding box center [232, 356] width 356 height 16
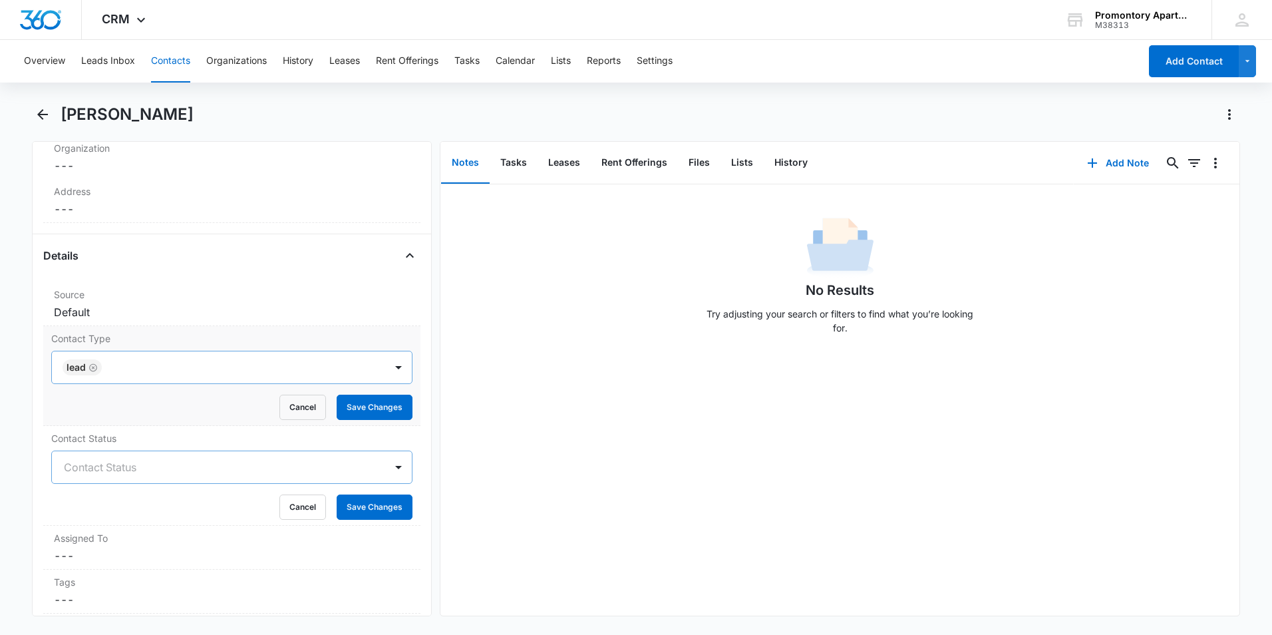
click at [92, 370] on icon "Remove Lead" at bounding box center [92, 368] width 9 height 10
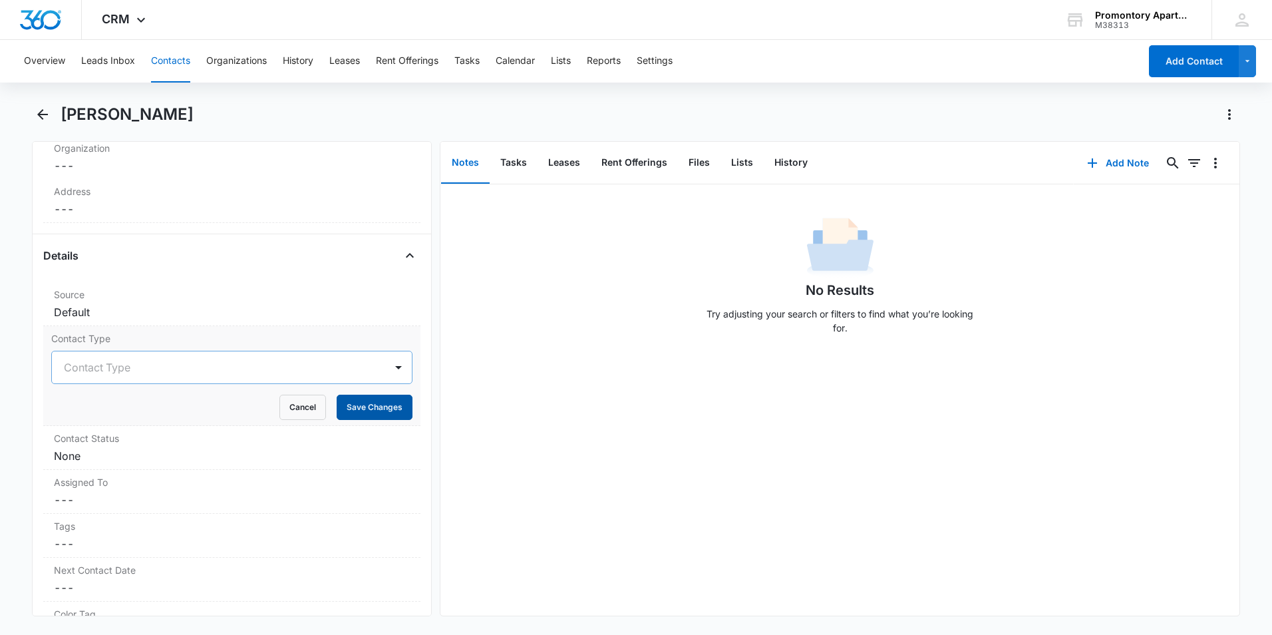
click at [349, 402] on button "Save Changes" at bounding box center [375, 406] width 76 height 25
click at [48, 119] on icon "Back" at bounding box center [43, 114] width 16 height 16
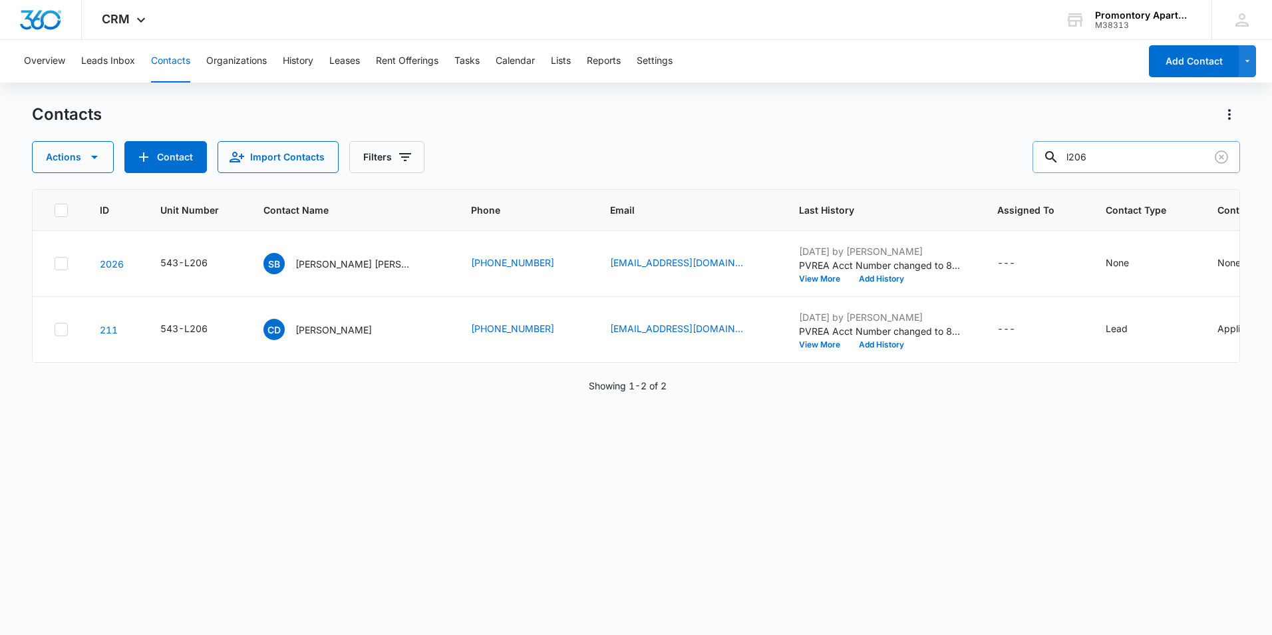
drag, startPoint x: 1114, startPoint y: 160, endPoint x: 1104, endPoint y: 160, distance: 10.6
click at [1104, 160] on input "l206" at bounding box center [1136, 157] width 208 height 32
click at [370, 267] on p "[PERSON_NAME] [PERSON_NAME]" at bounding box center [355, 264] width 120 height 14
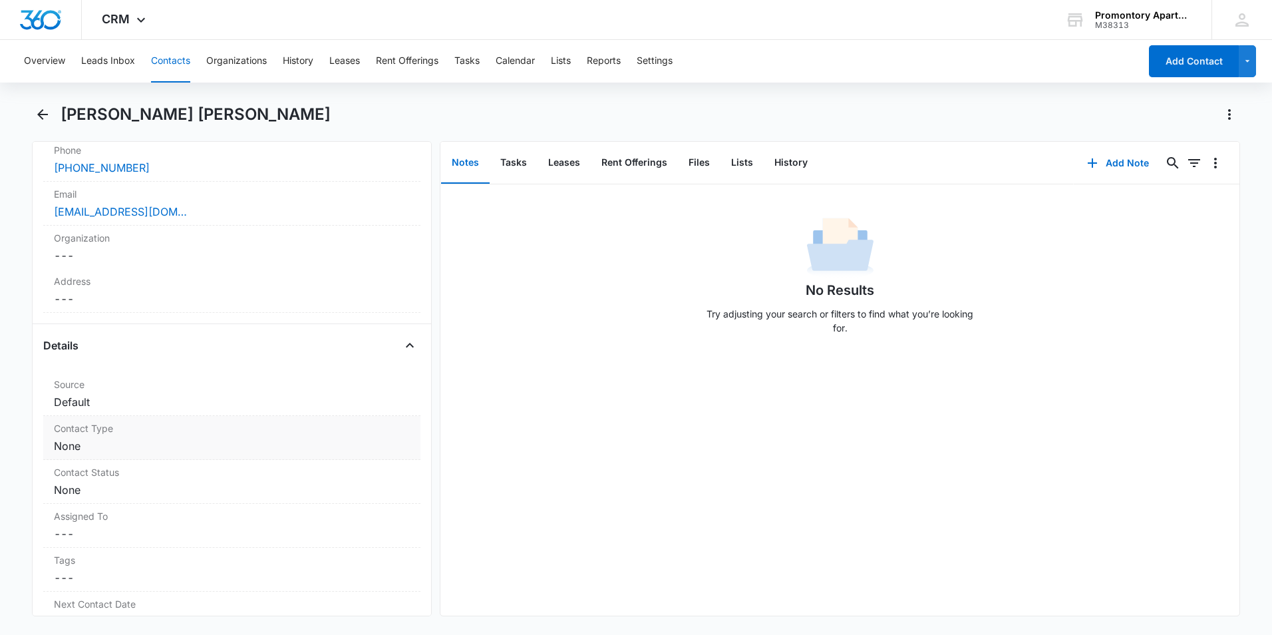
scroll to position [333, 0]
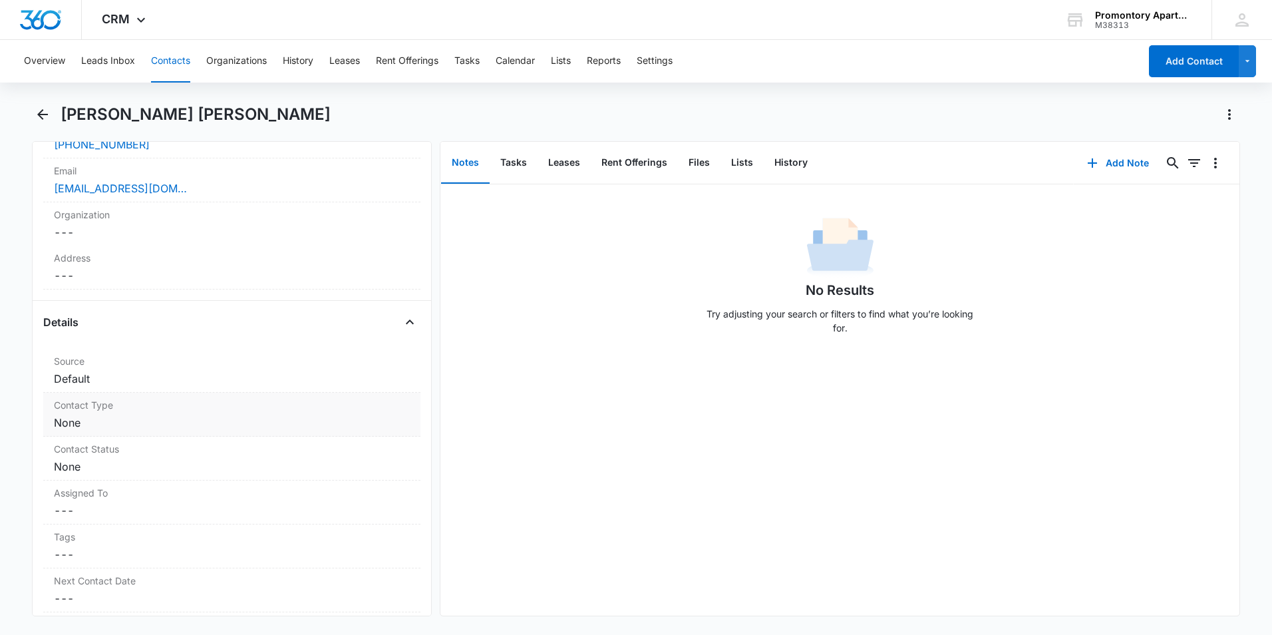
click at [132, 405] on label "Contact Type" at bounding box center [232, 405] width 356 height 14
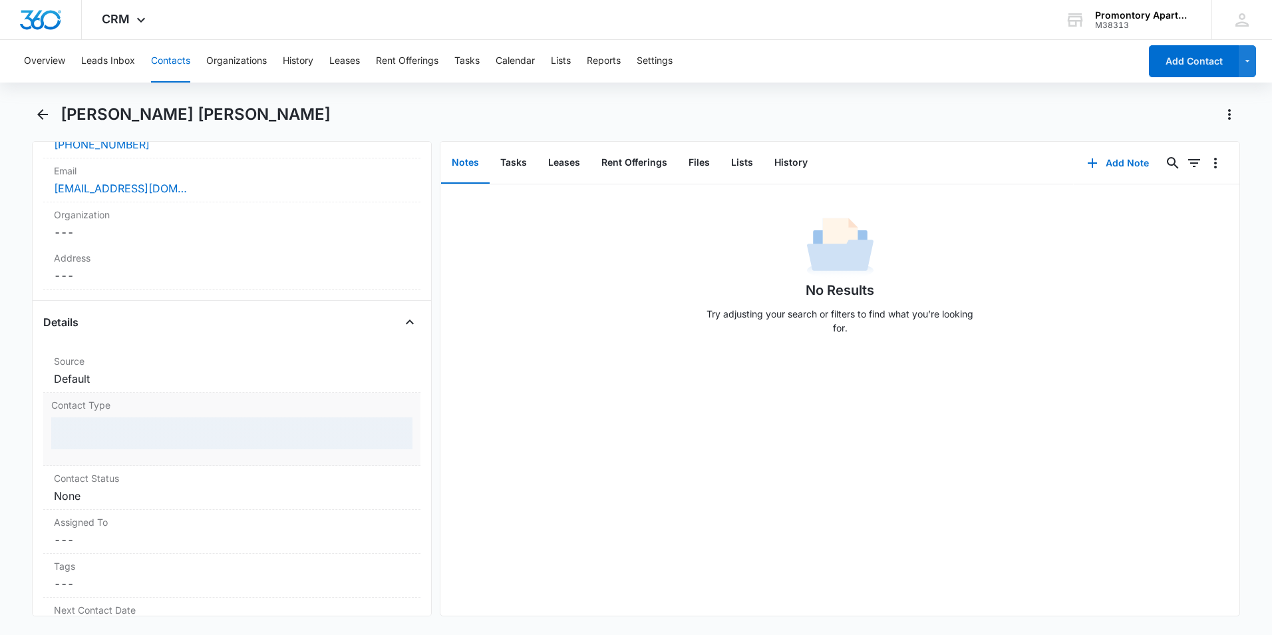
click at [135, 434] on div at bounding box center [231, 433] width 361 height 32
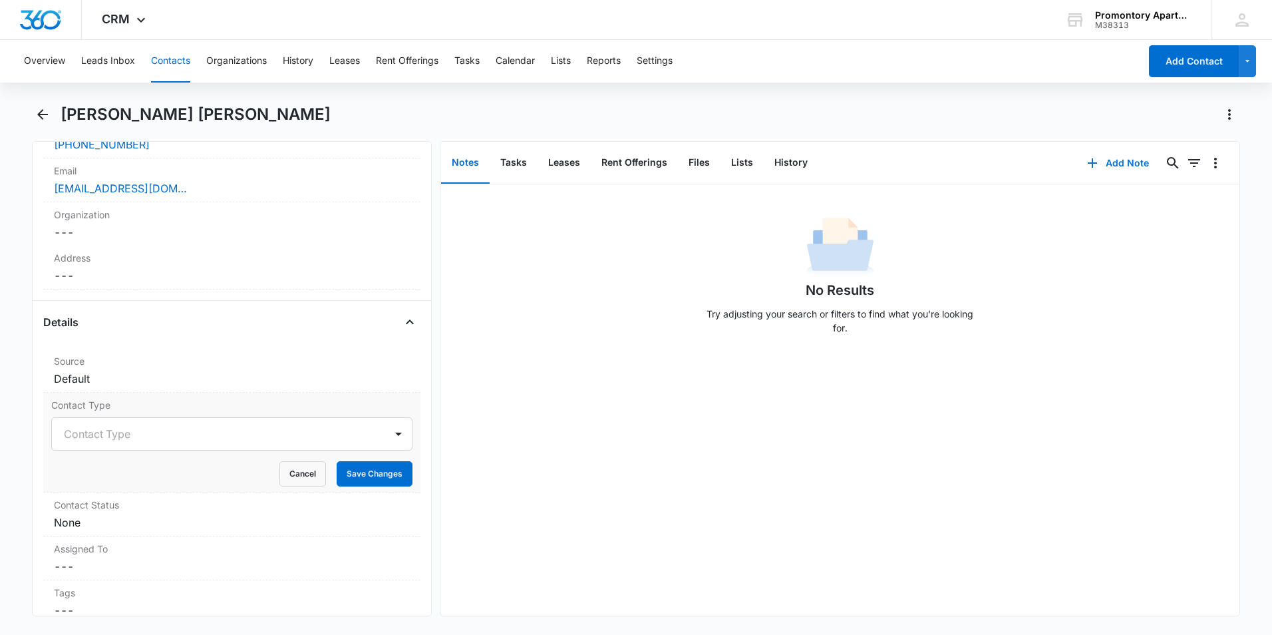
click at [135, 434] on div at bounding box center [216, 433] width 304 height 19
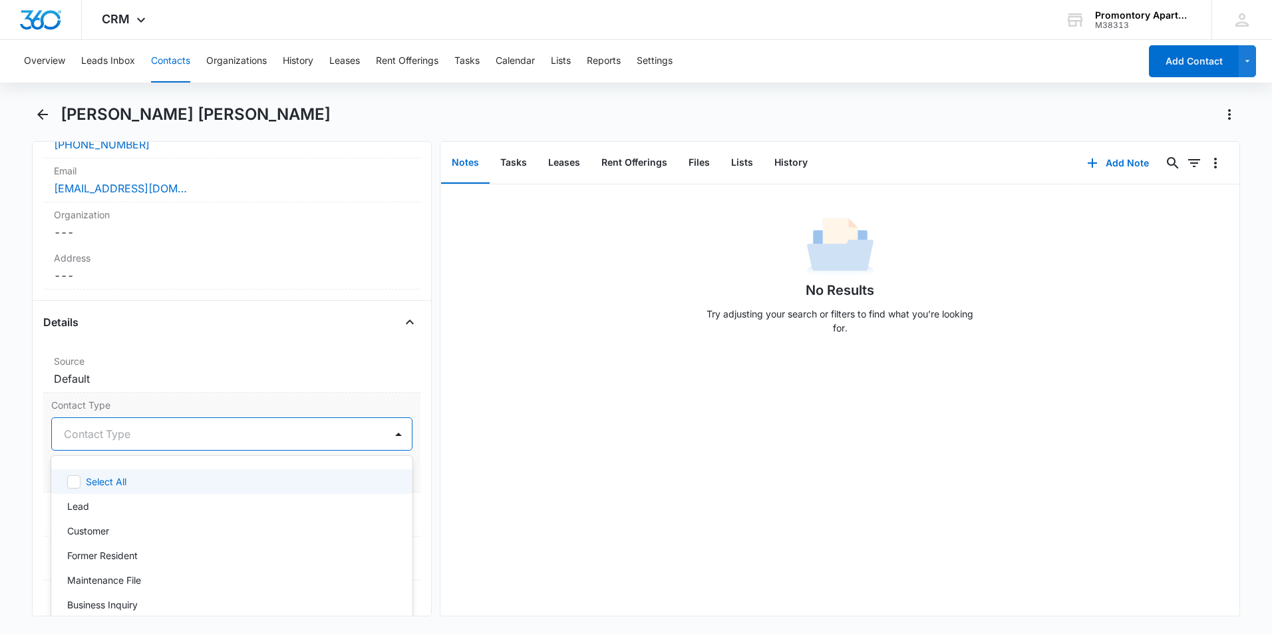
type input "f"
click at [130, 474] on p "Former Resident" at bounding box center [102, 481] width 71 height 14
click at [223, 400] on label "Contact Type" at bounding box center [231, 405] width 361 height 14
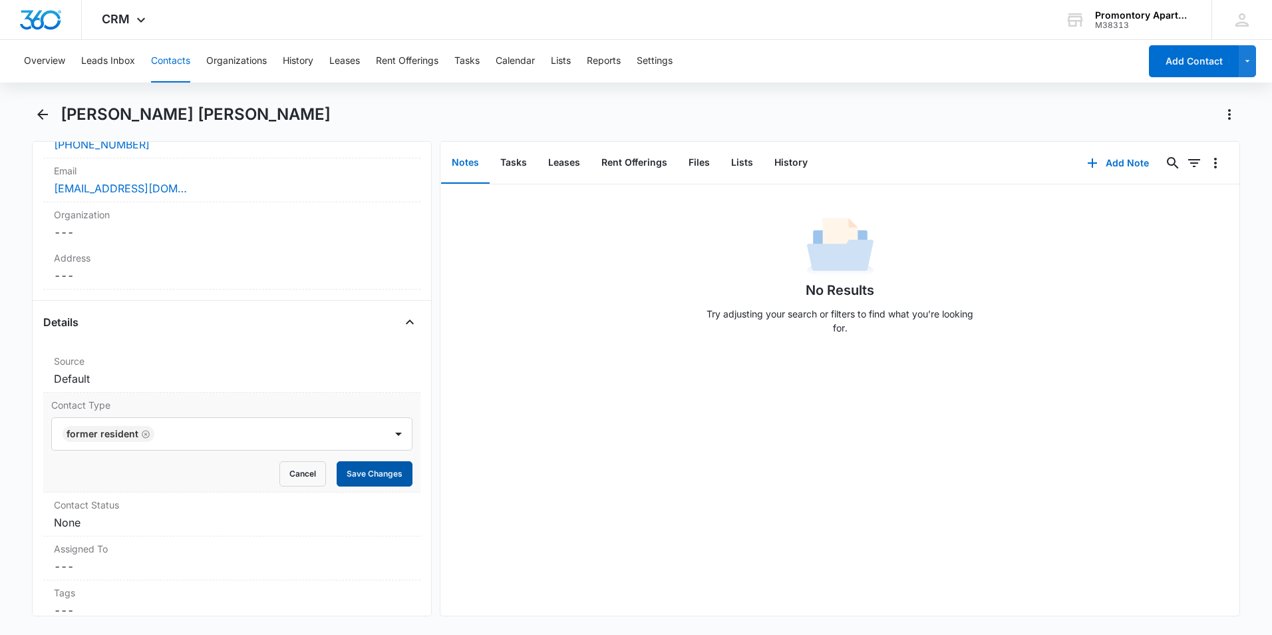
click at [352, 466] on button "Save Changes" at bounding box center [375, 473] width 76 height 25
click at [188, 522] on dd "Cancel Save Changes None" at bounding box center [232, 522] width 356 height 16
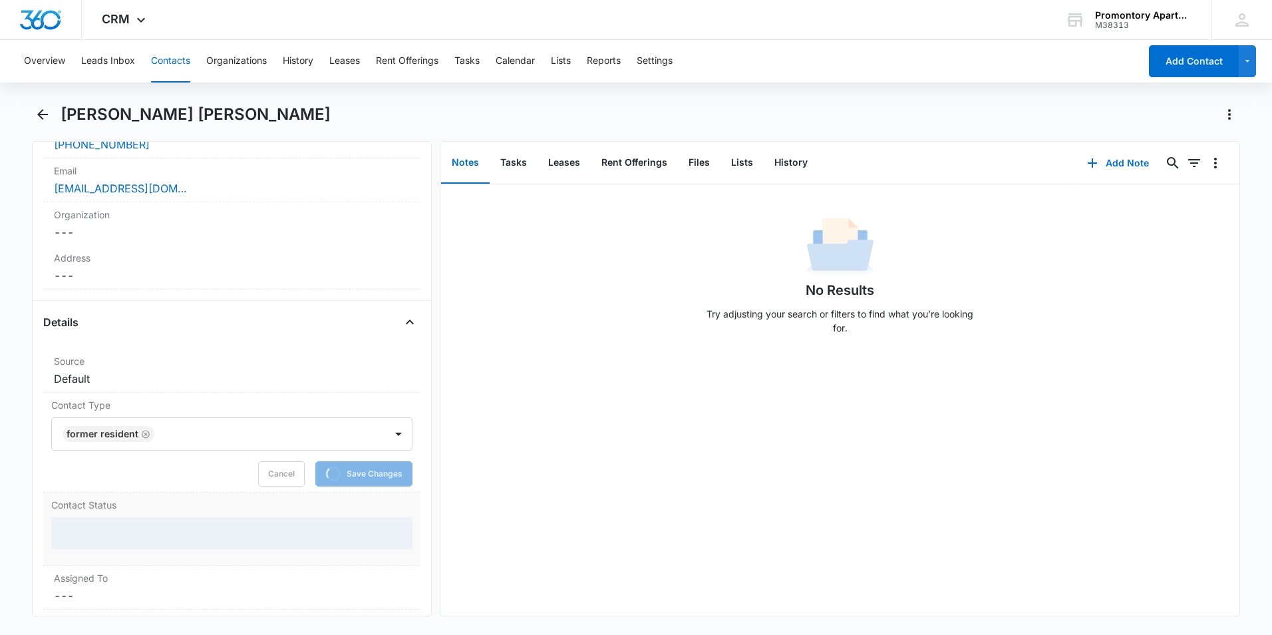
click at [124, 537] on div at bounding box center [231, 533] width 361 height 32
click at [123, 537] on div at bounding box center [231, 533] width 361 height 32
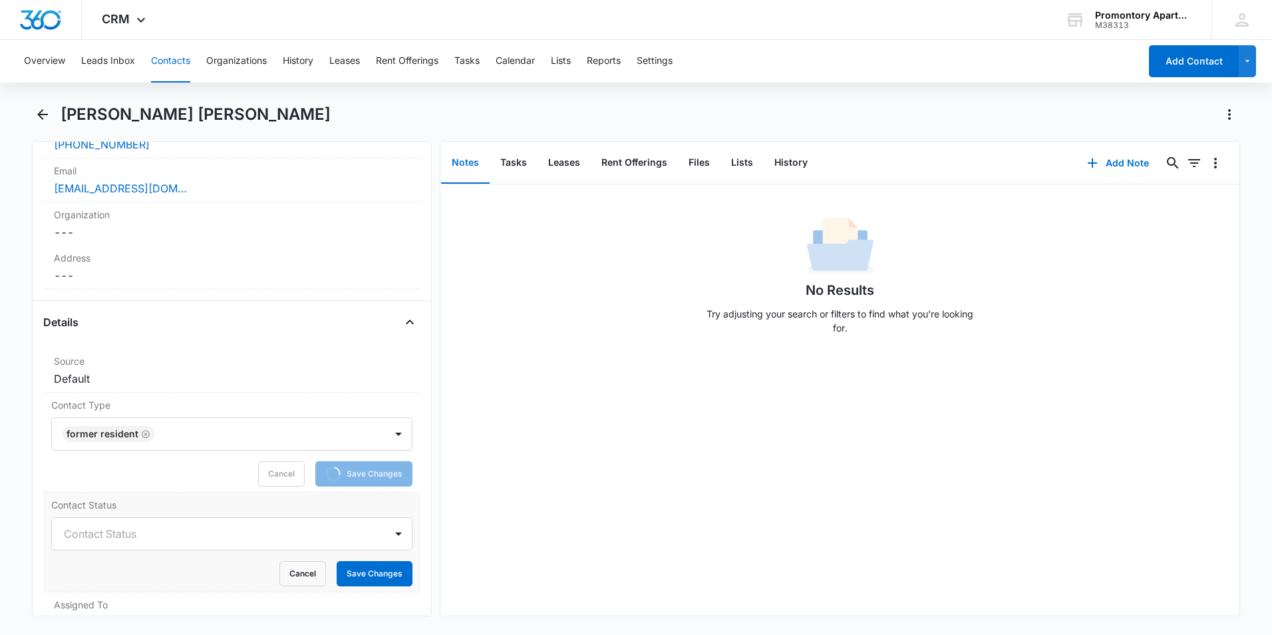
click at [123, 536] on div at bounding box center [216, 533] width 304 height 19
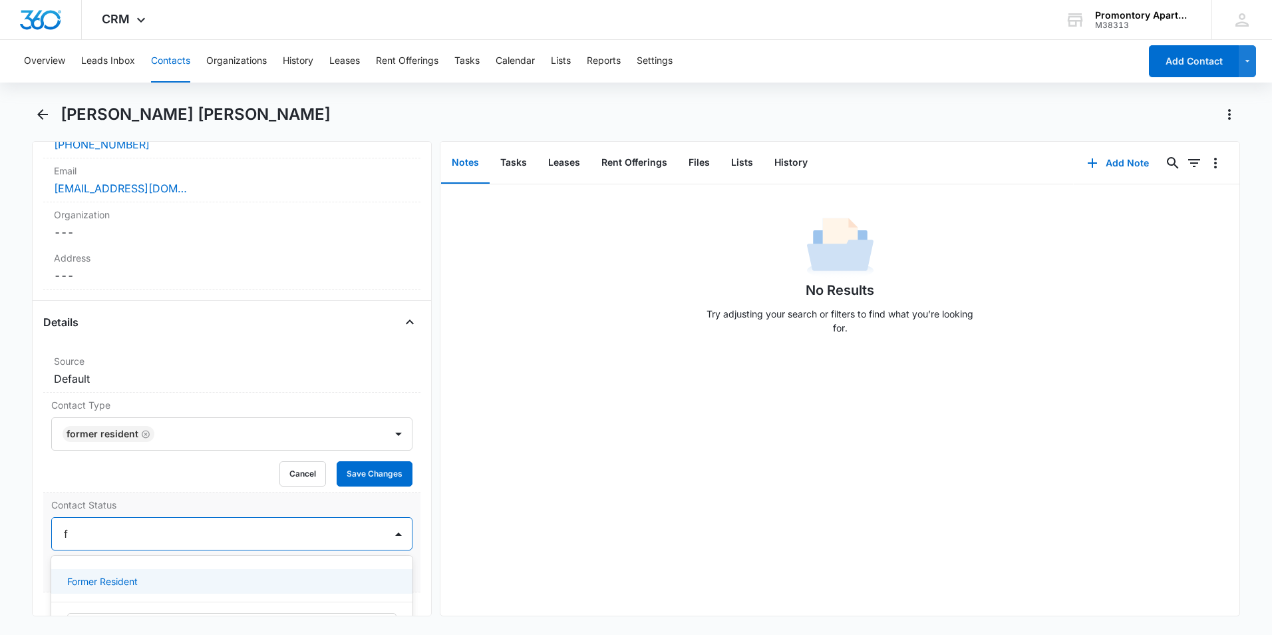
type input "f"
click at [140, 576] on div "Former Resident" at bounding box center [230, 581] width 327 height 14
click at [345, 468] on button "Save Changes" at bounding box center [375, 473] width 76 height 25
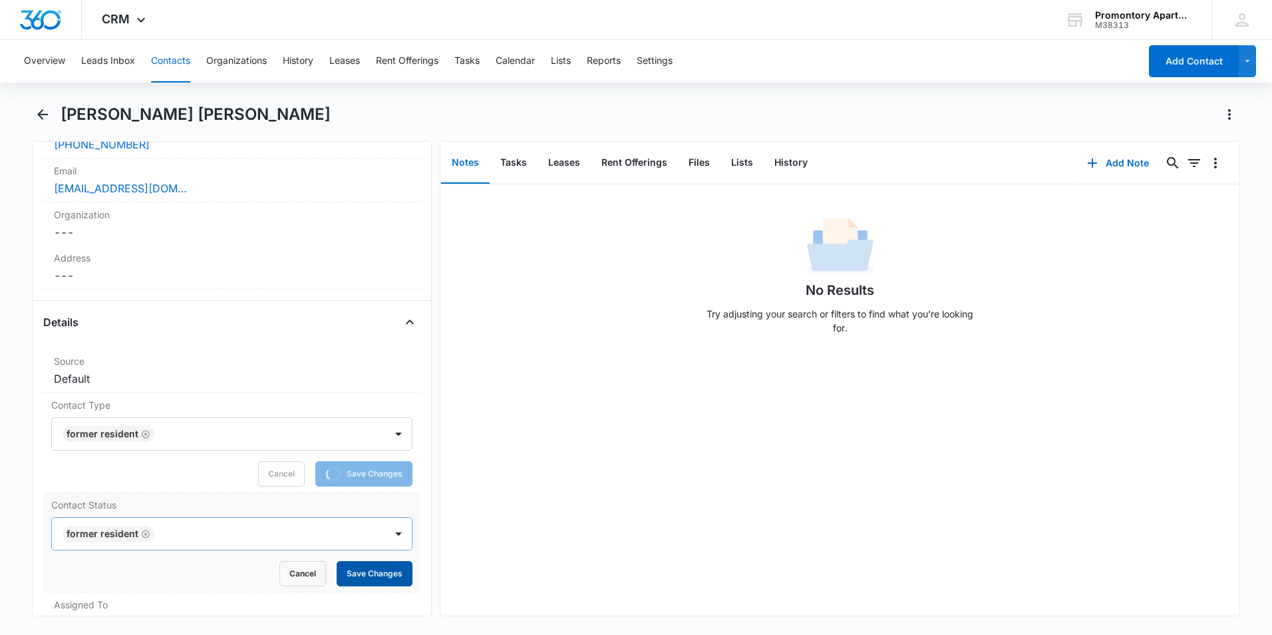
drag, startPoint x: 353, startPoint y: 579, endPoint x: 330, endPoint y: 541, distance: 44.1
click at [352, 579] on button "Save Changes" at bounding box center [375, 573] width 76 height 25
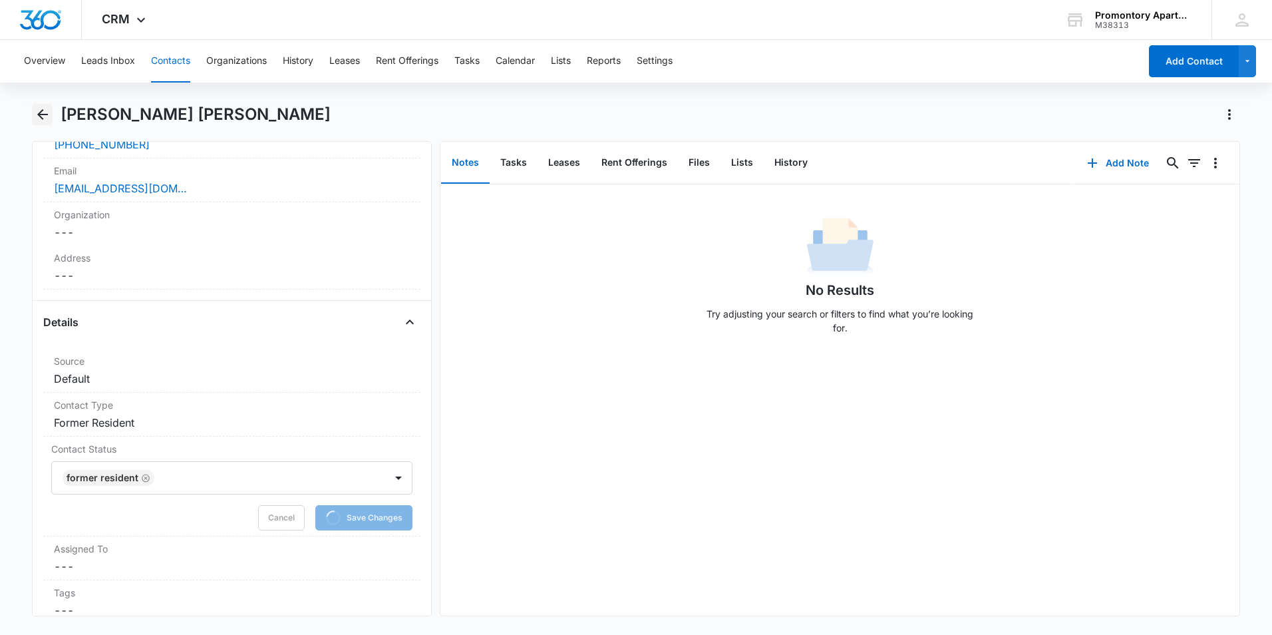
click at [40, 118] on icon "Back" at bounding box center [43, 114] width 16 height 16
